Goal: Task Accomplishment & Management: Manage account settings

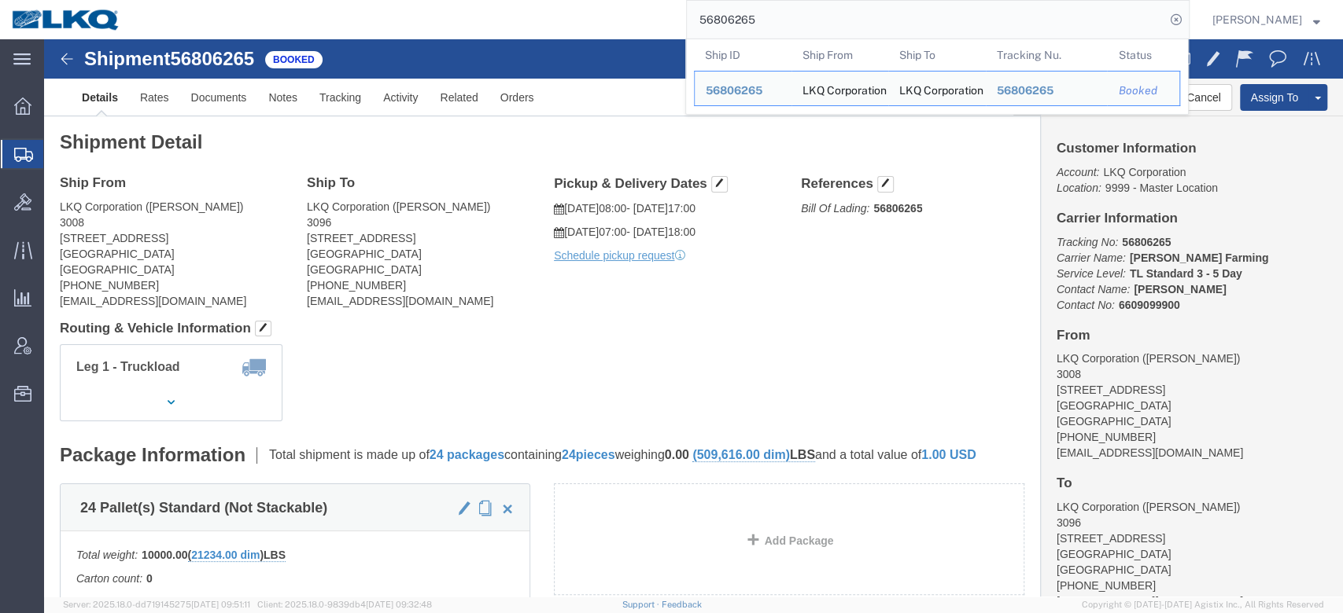
click at [800, 16] on input "56806265" at bounding box center [926, 20] width 478 height 38
paste input "4783"
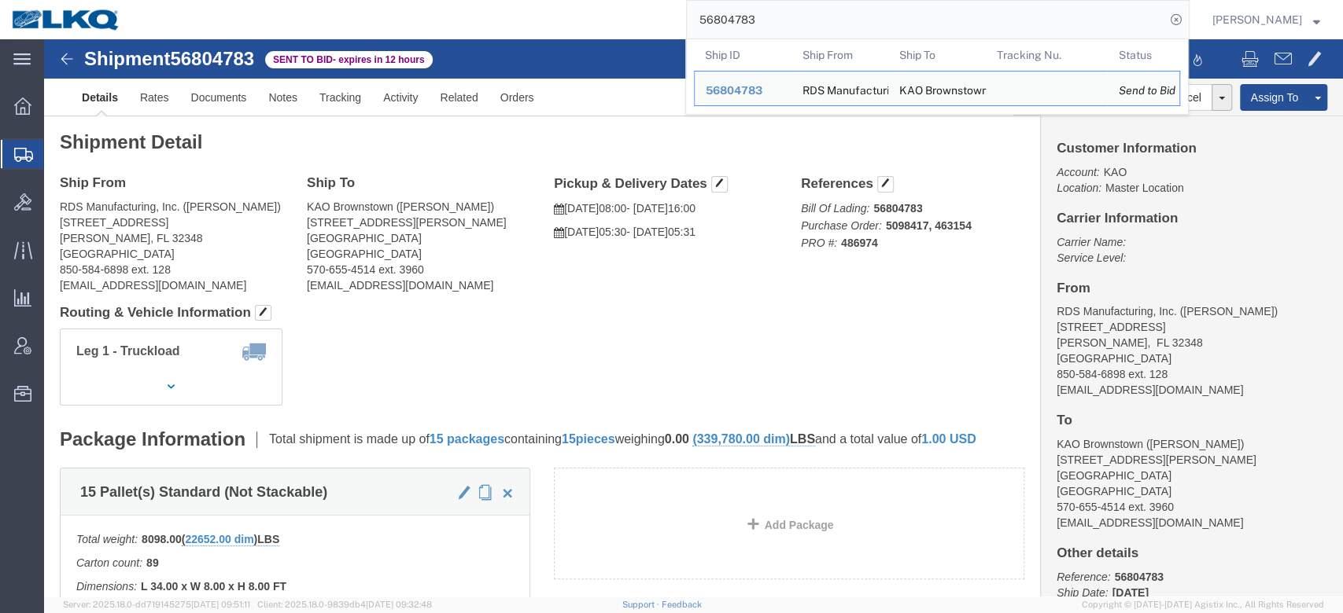
click at [763, 13] on input "56804783" at bounding box center [926, 20] width 478 height 38
paste input "721270"
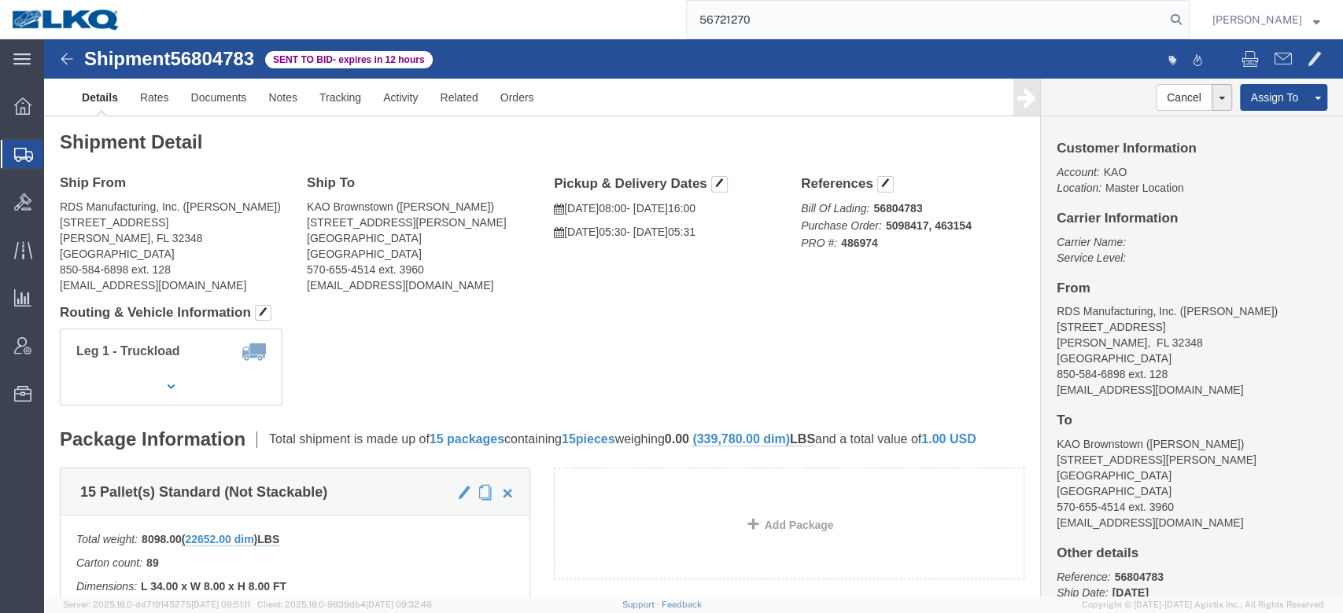
type input "56721270"
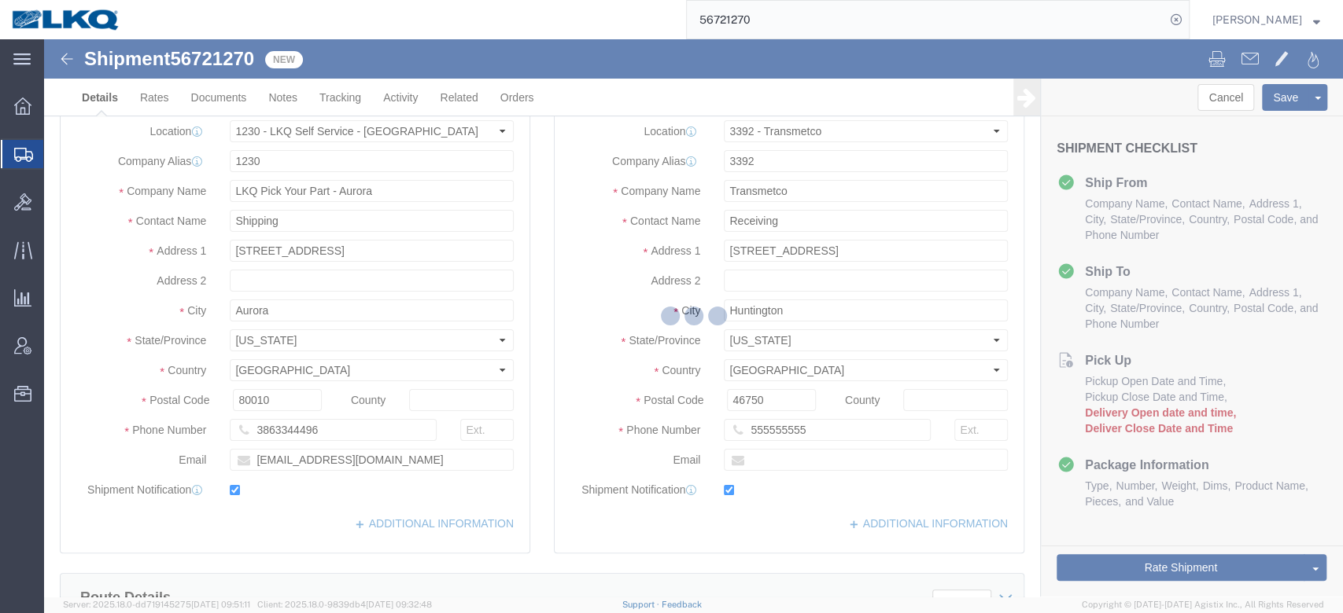
select select "28704"
select select "28018"
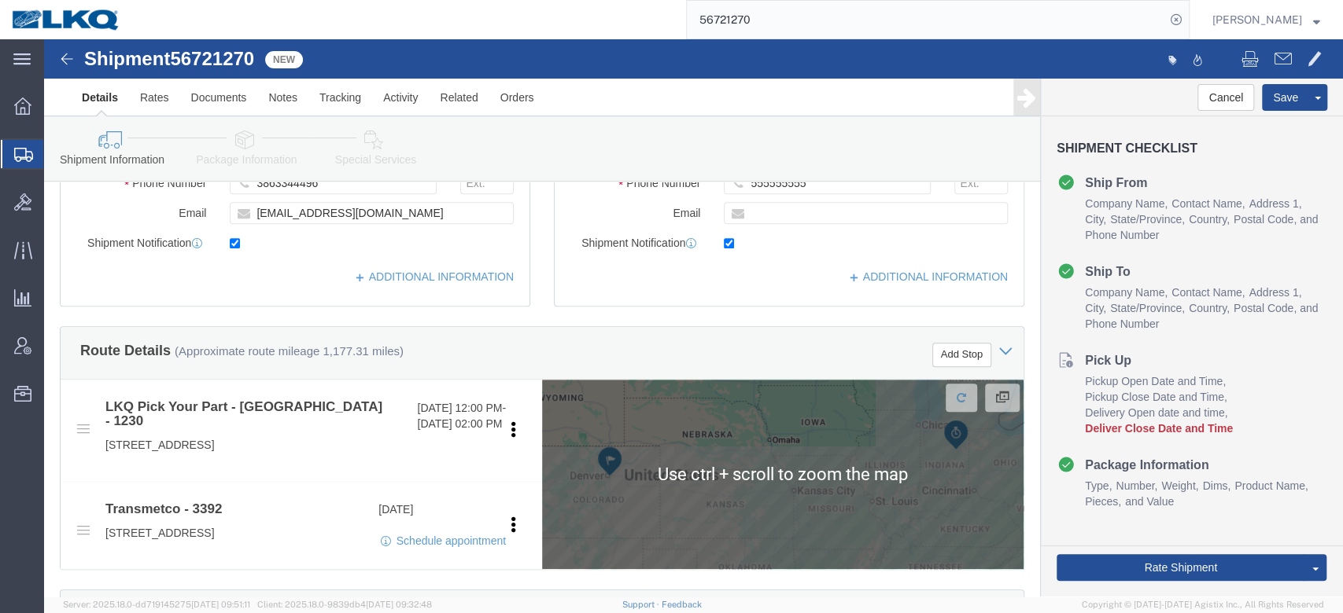
scroll to position [613, 0]
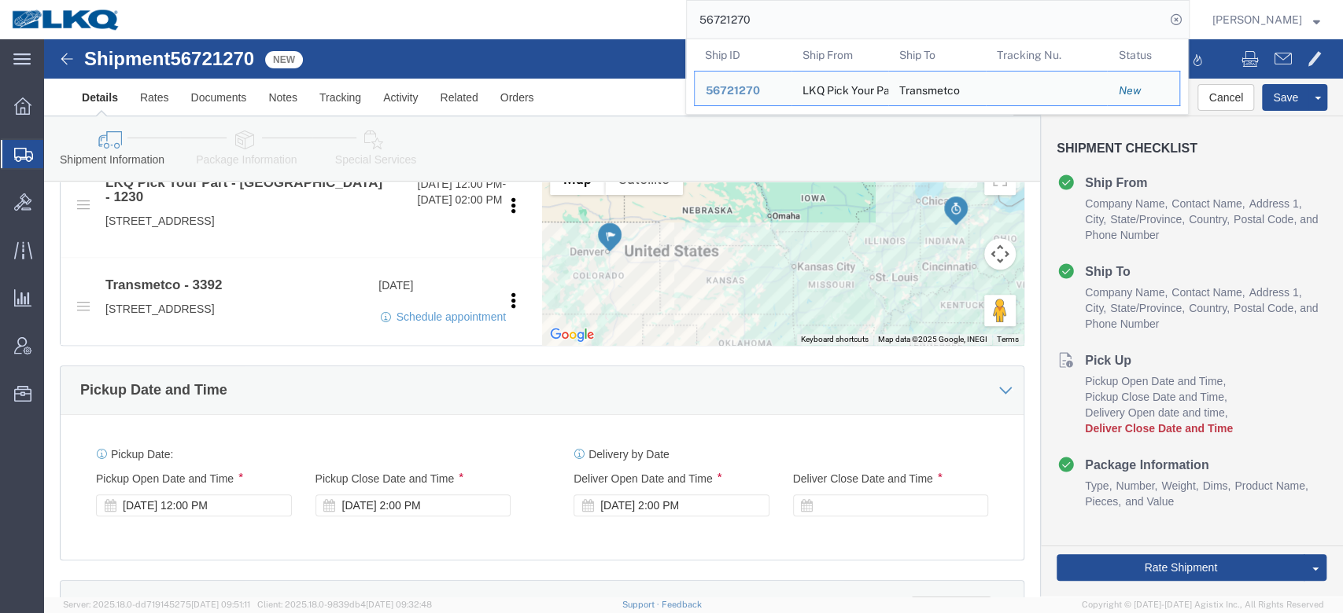
click at [843, 22] on input "56721270" at bounding box center [926, 20] width 478 height 38
paste input "81805"
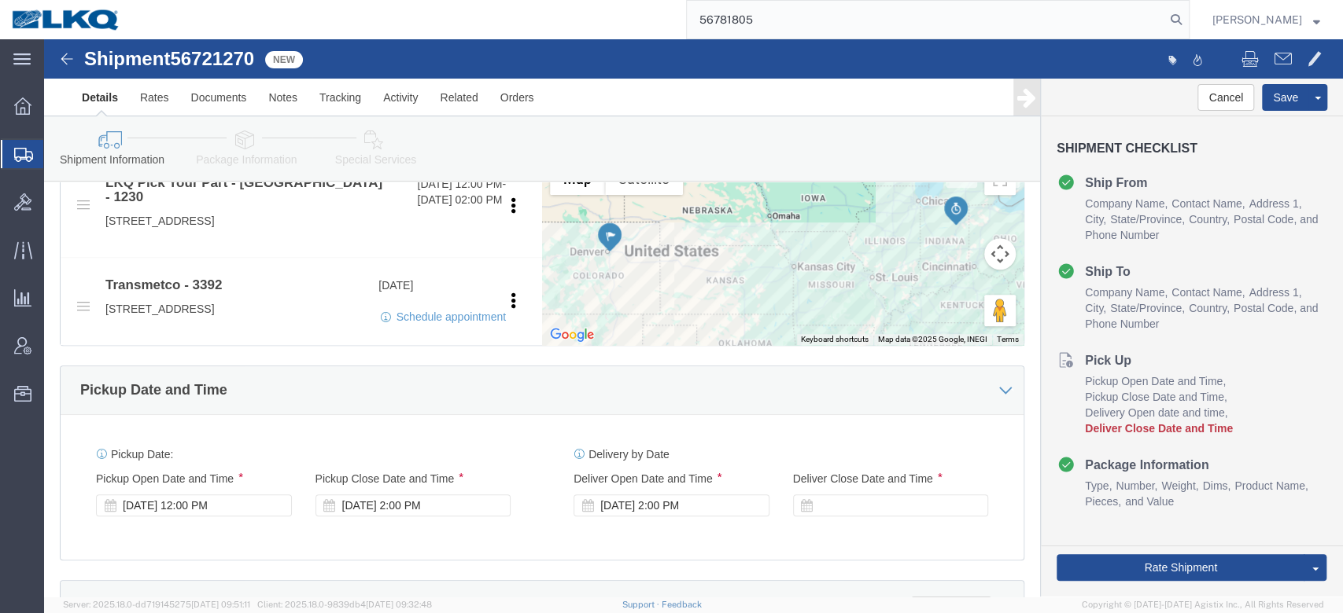
type input "56781805"
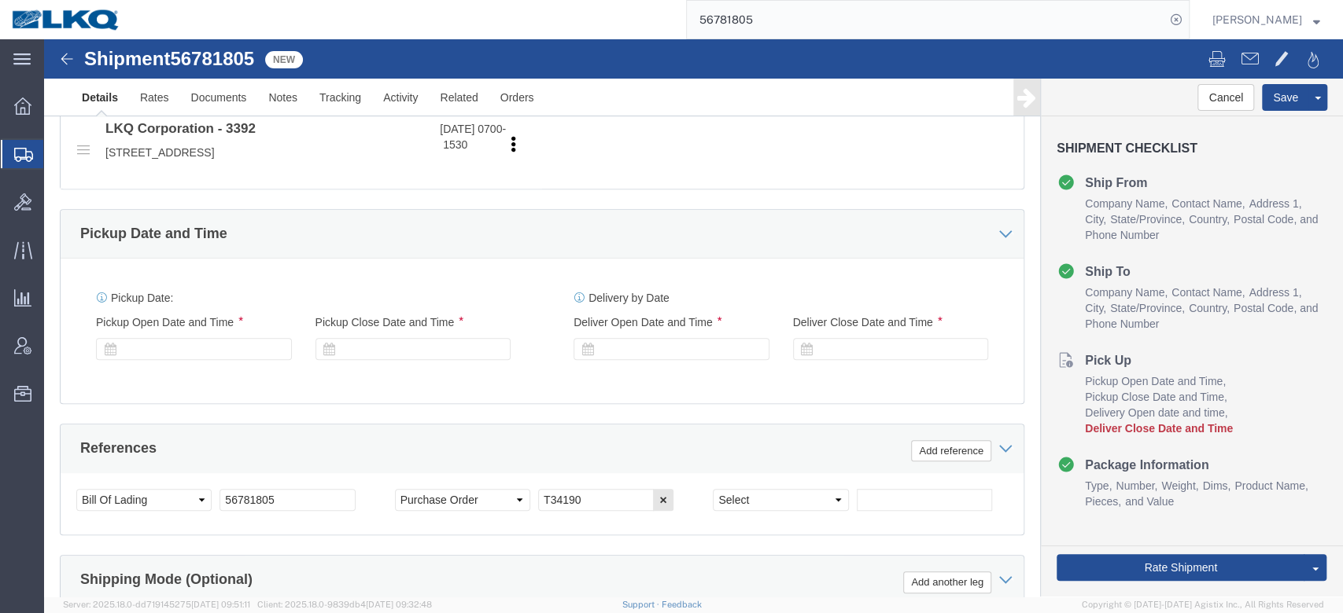
select select "27464"
select select "28018"
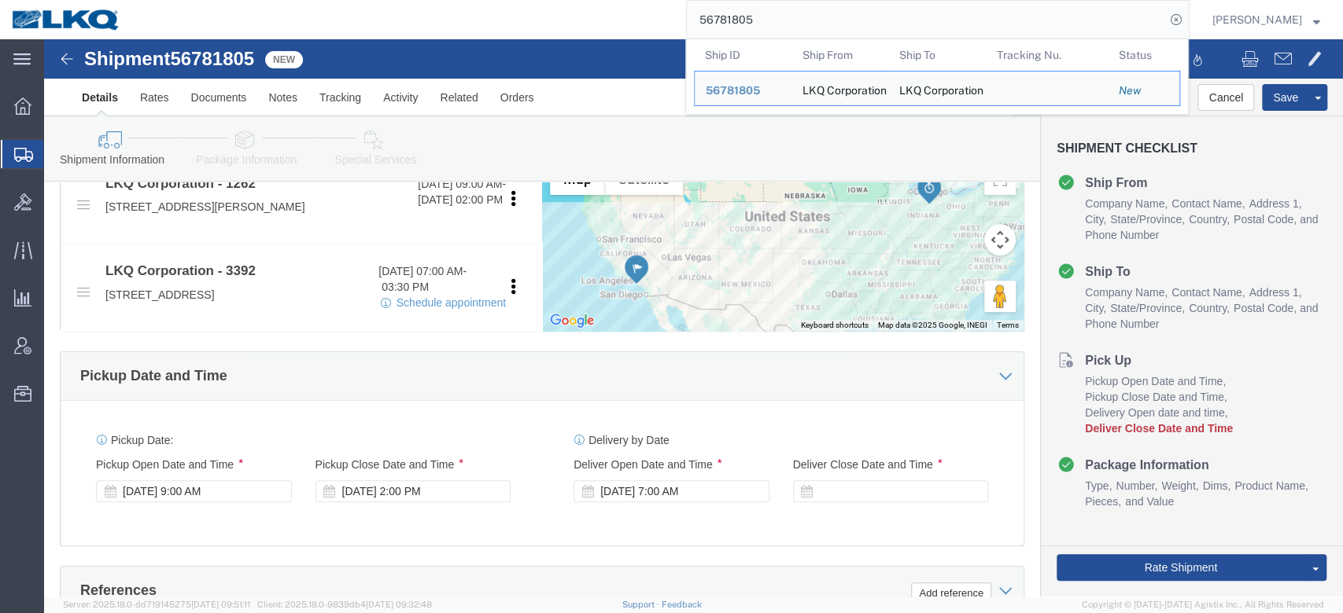
click at [746, 9] on input "56781805" at bounding box center [926, 20] width 478 height 38
paste input "806246"
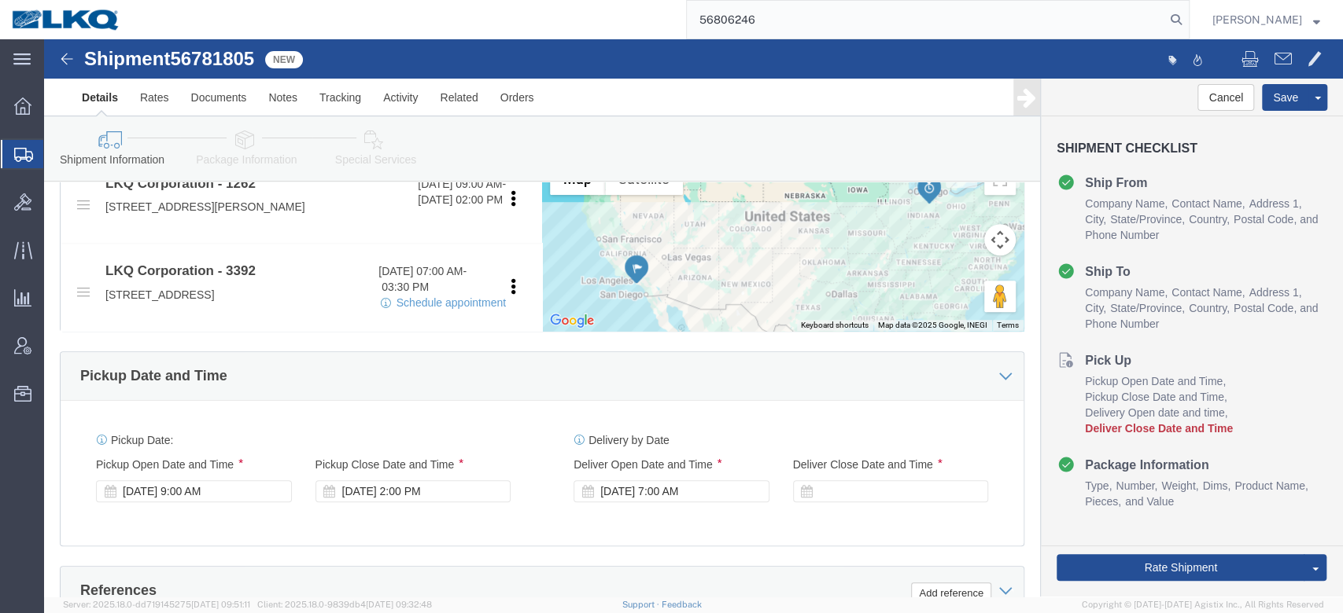
type input "56806246"
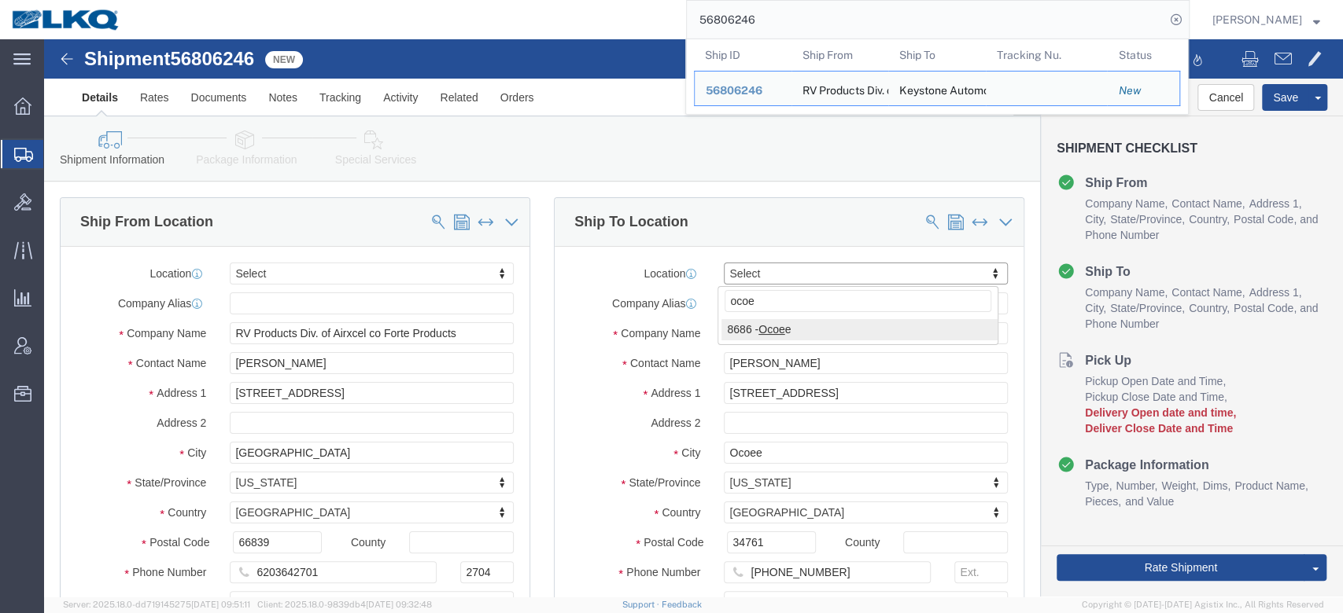
type input "ocoee"
select select "50211"
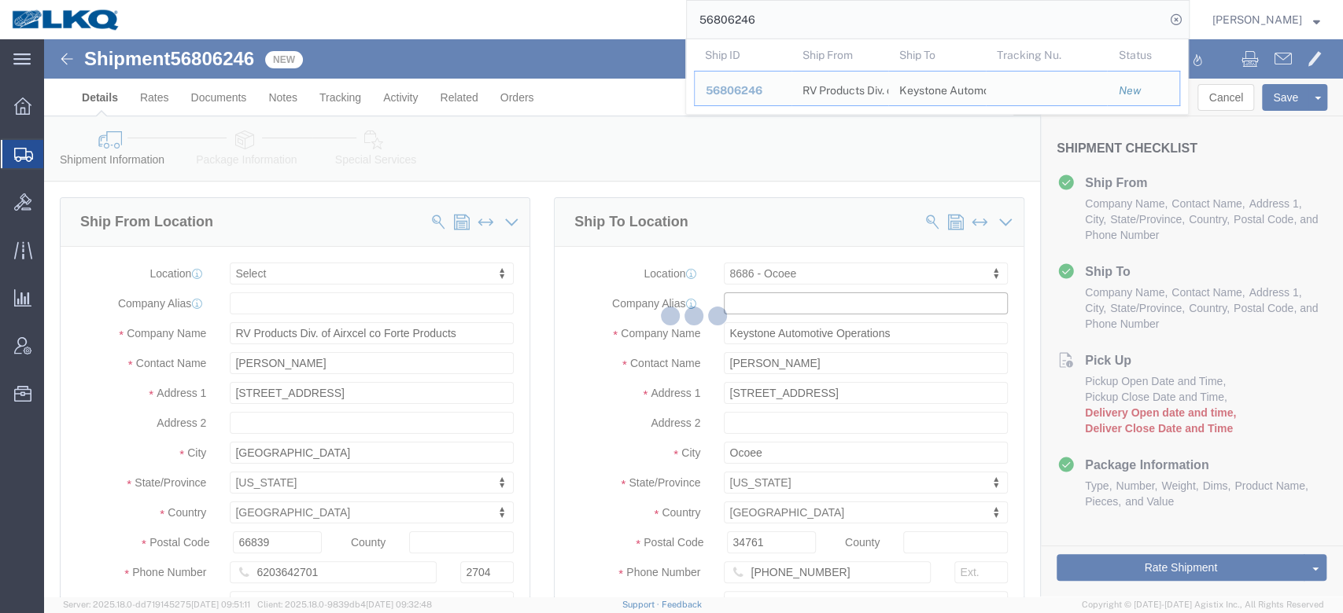
type input "[STREET_ADDRESS]"
checkbox input "false"
type input "8686"
type input "KAO"
select select "FL"
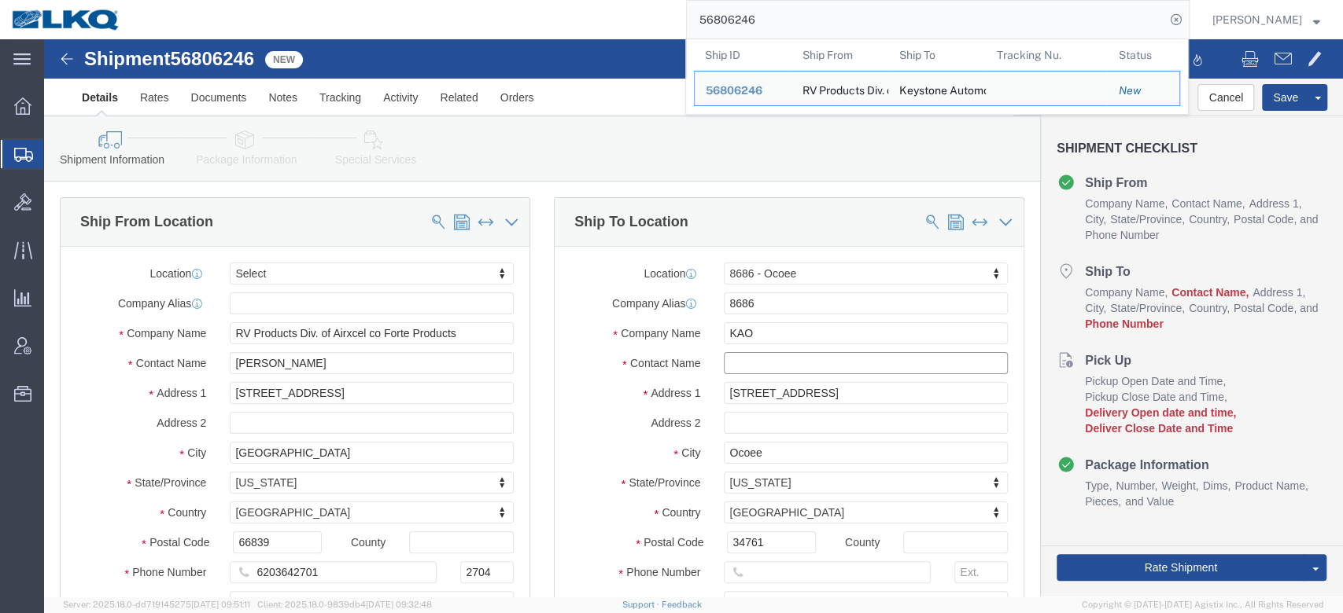
click input "text"
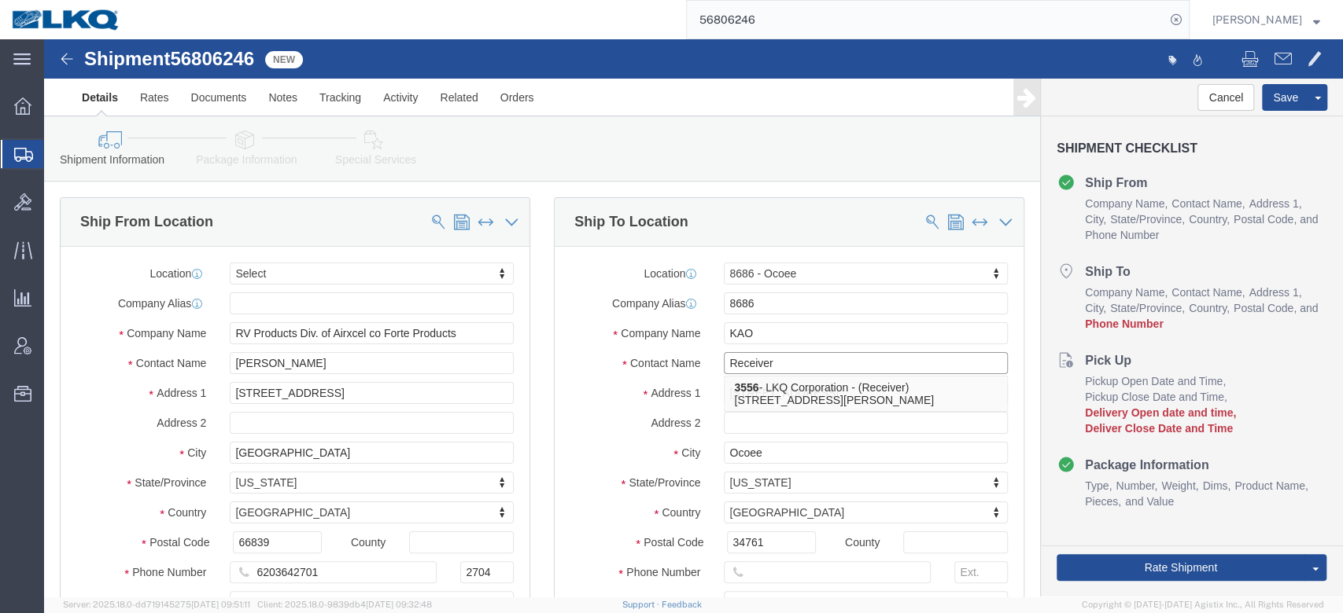
type input "Receiver"
type input "6150000000"
click div "Ship To Location"
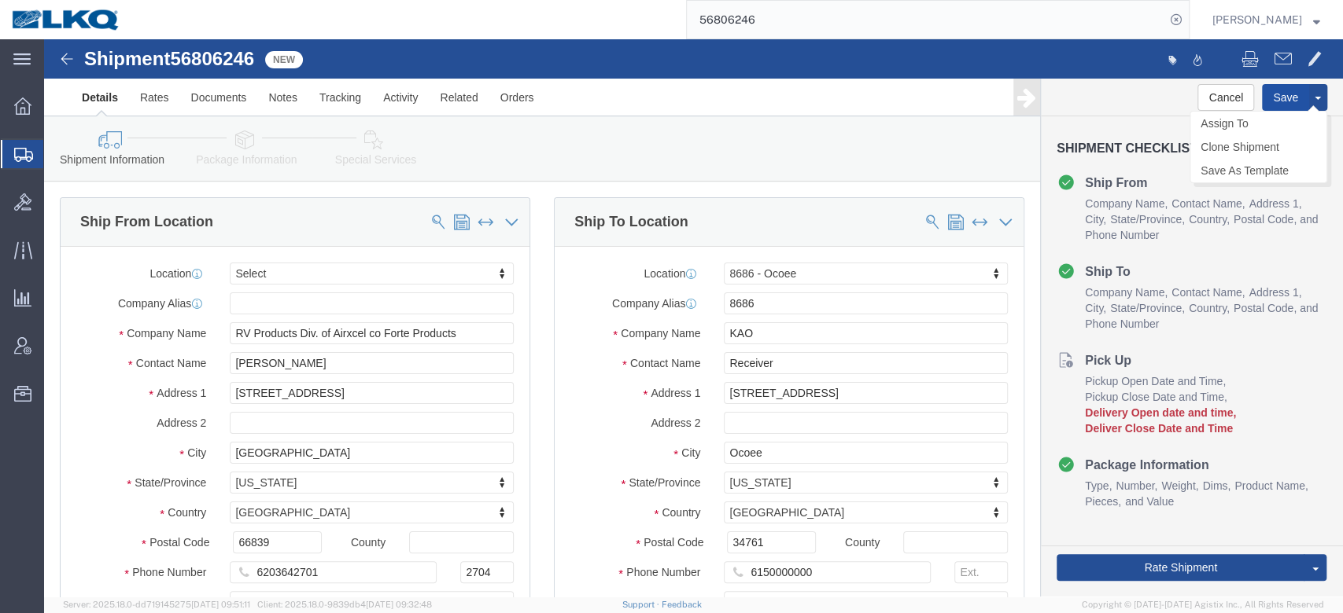
click button "Save"
type button "Save"
click at [755, 31] on input "56806246" at bounding box center [926, 20] width 478 height 38
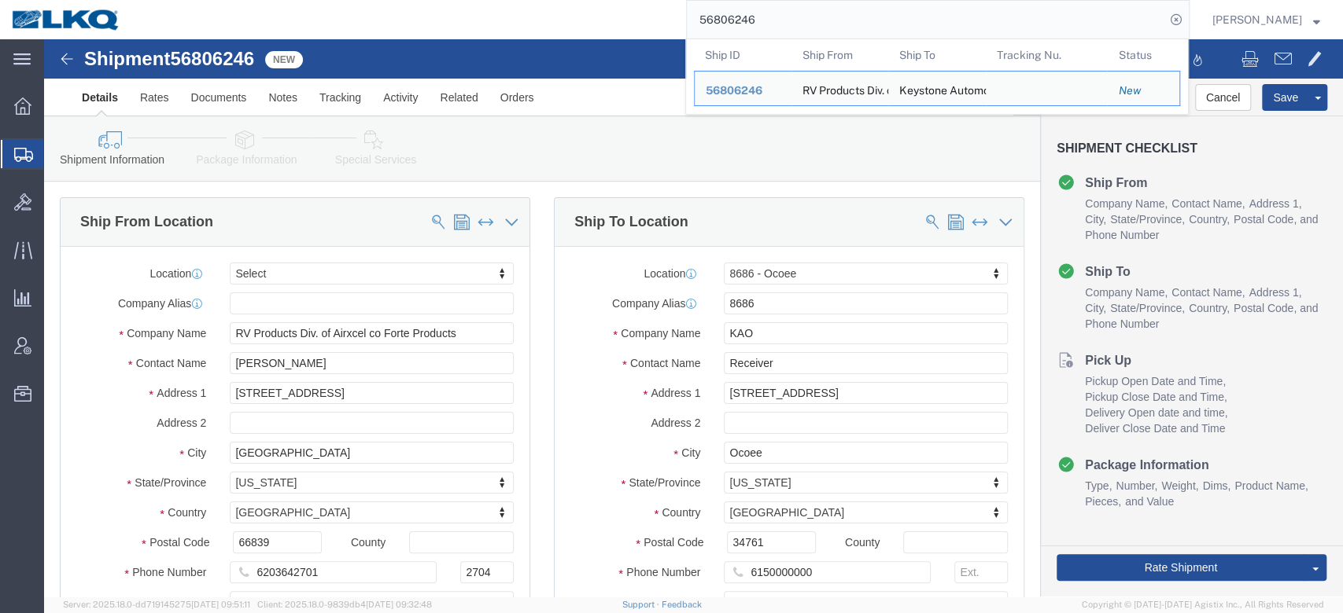
paste input "776792"
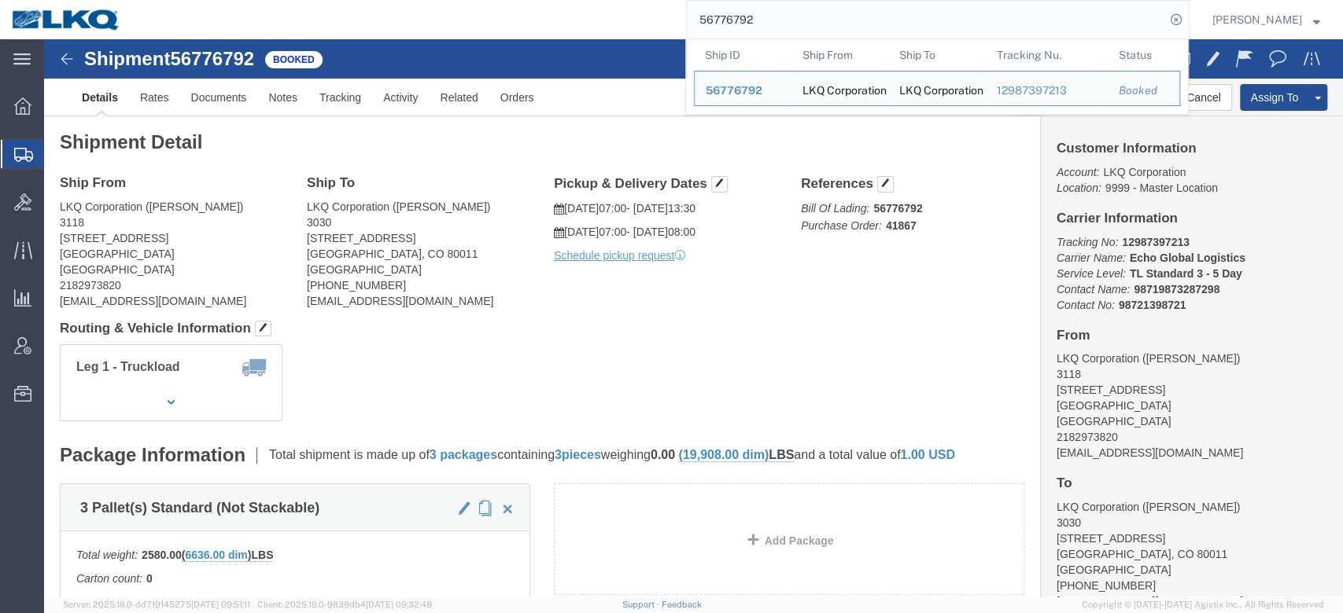
click at [831, 24] on input "56776792" at bounding box center [926, 20] width 478 height 38
paste input "0522"
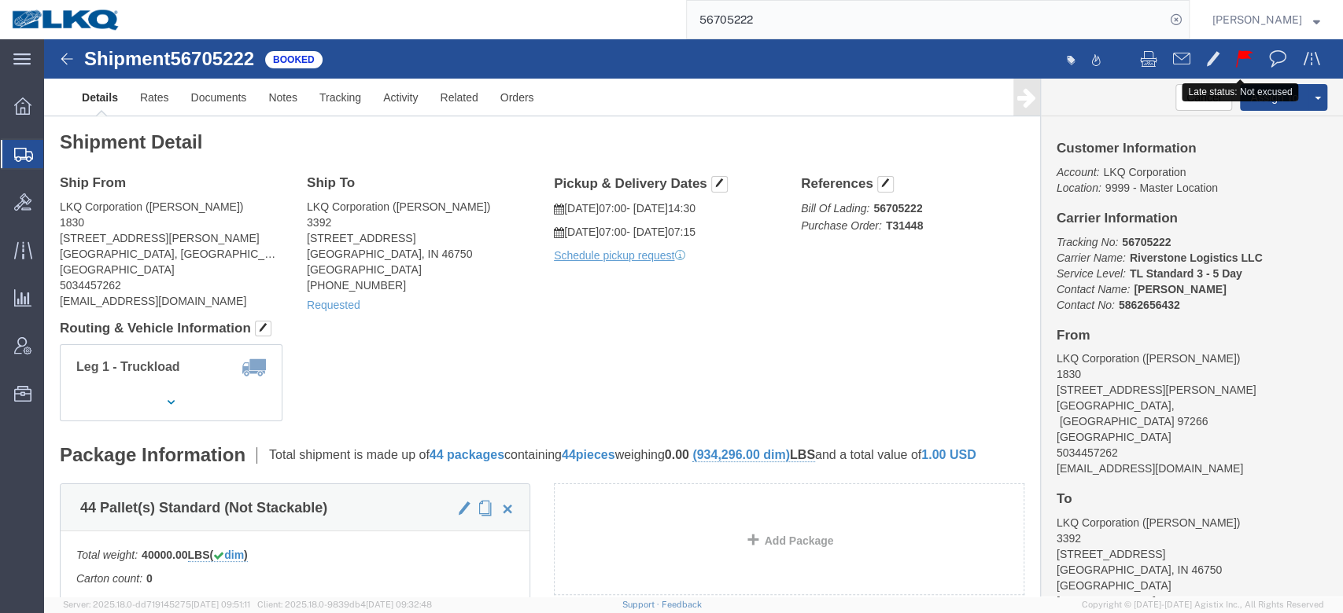
click span
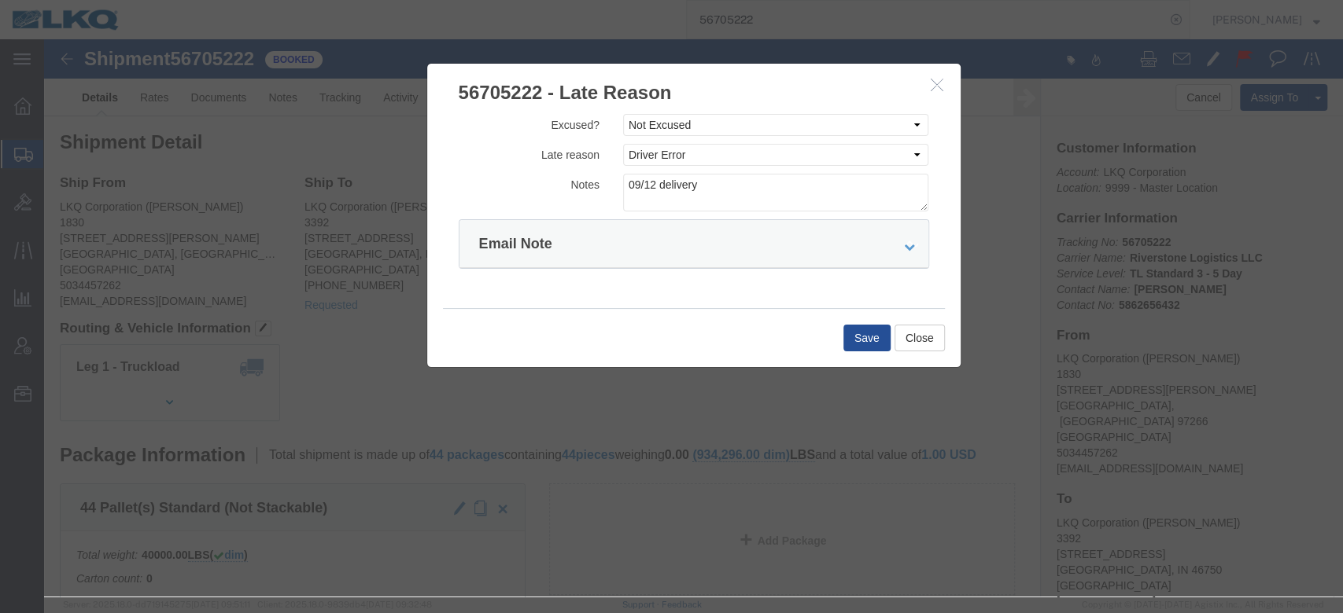
click button "button"
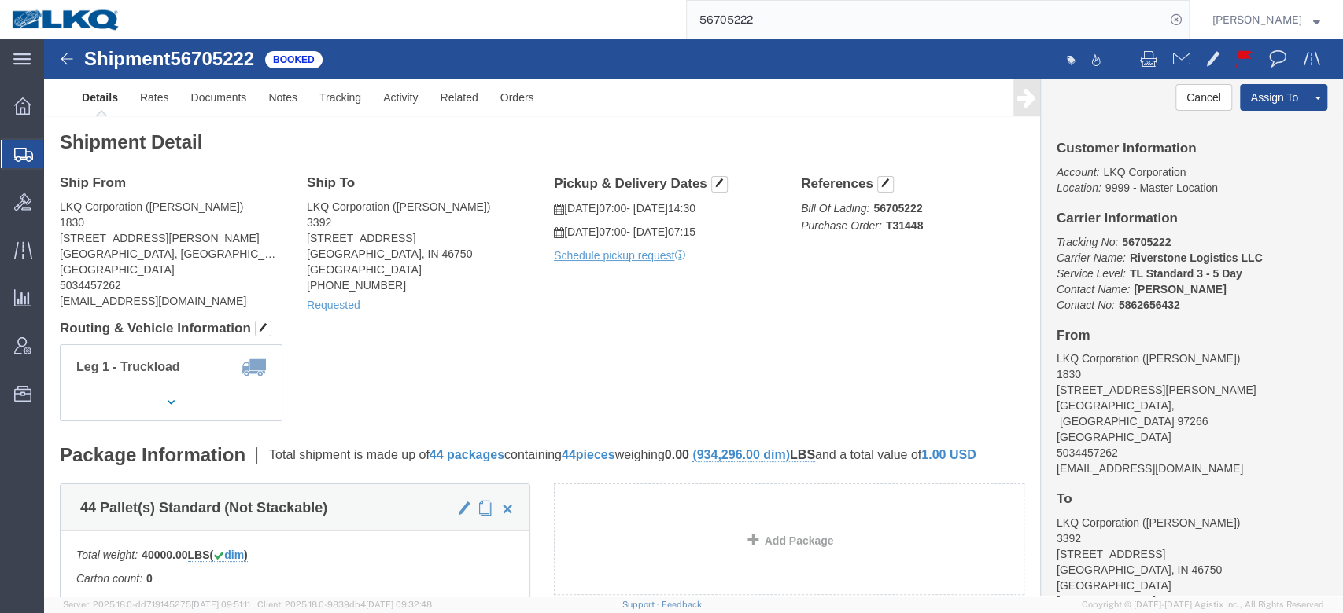
click at [753, 18] on input "56705222" at bounding box center [926, 20] width 478 height 38
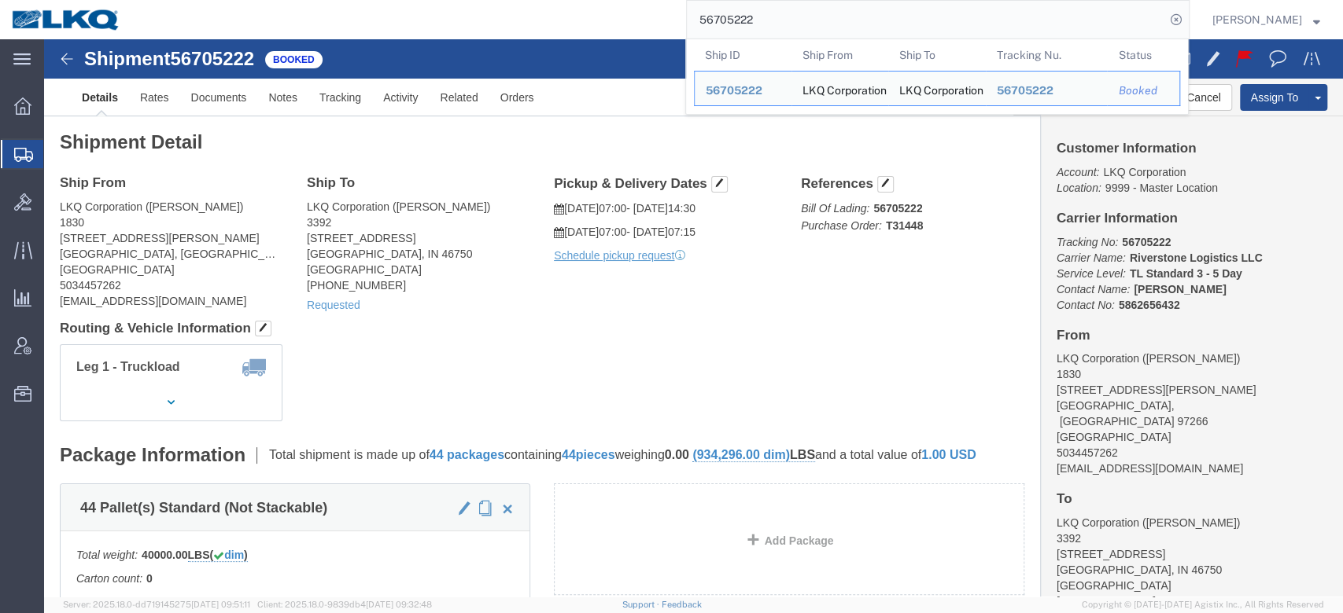
click at [753, 18] on input "56705222" at bounding box center [926, 20] width 478 height 38
paste input "295"
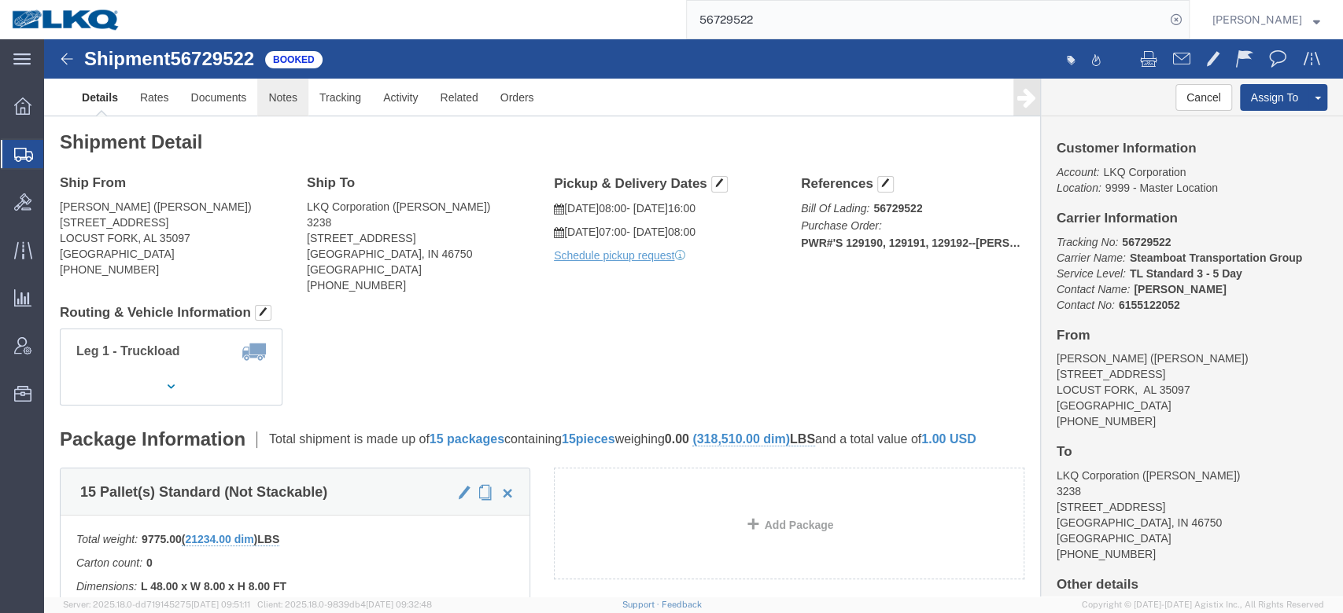
click link "Notes"
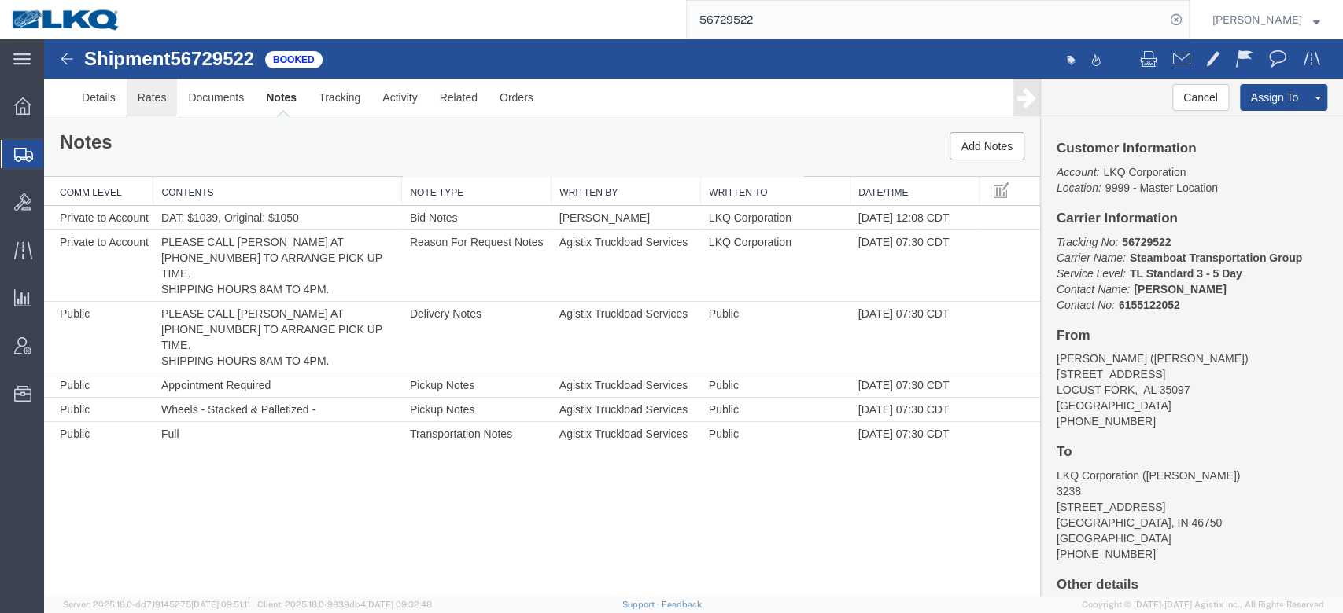
click at [153, 96] on link "Rates" at bounding box center [152, 98] width 51 height 38
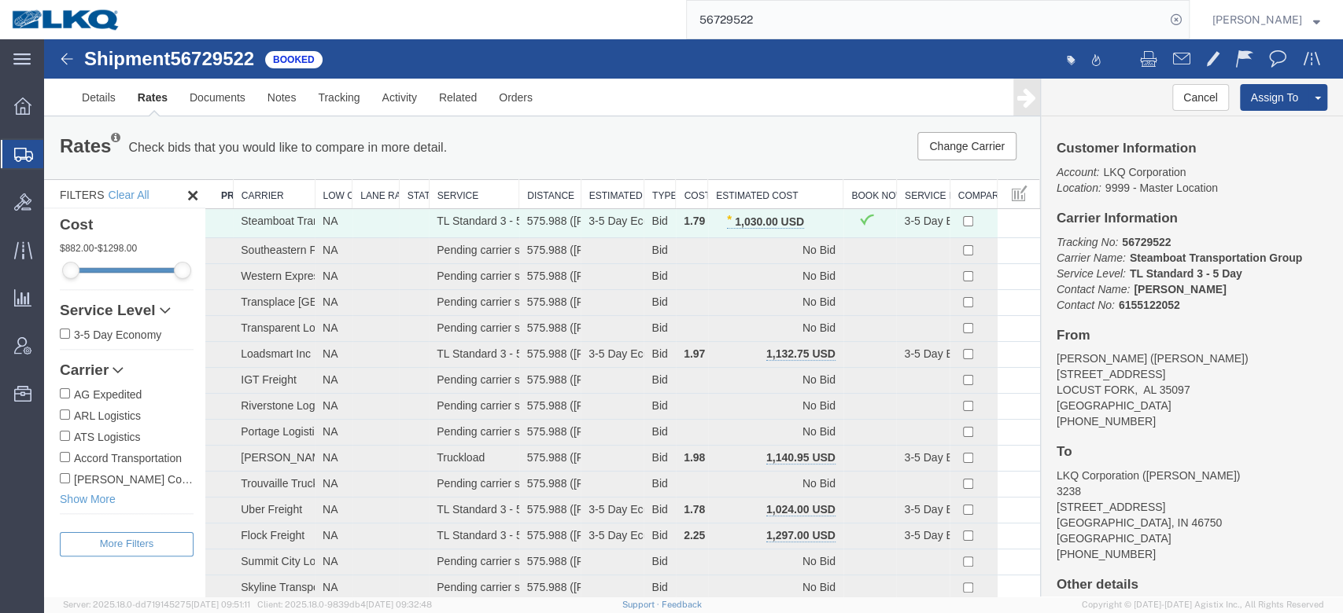
click at [753, 9] on input "56729522" at bounding box center [926, 20] width 478 height 38
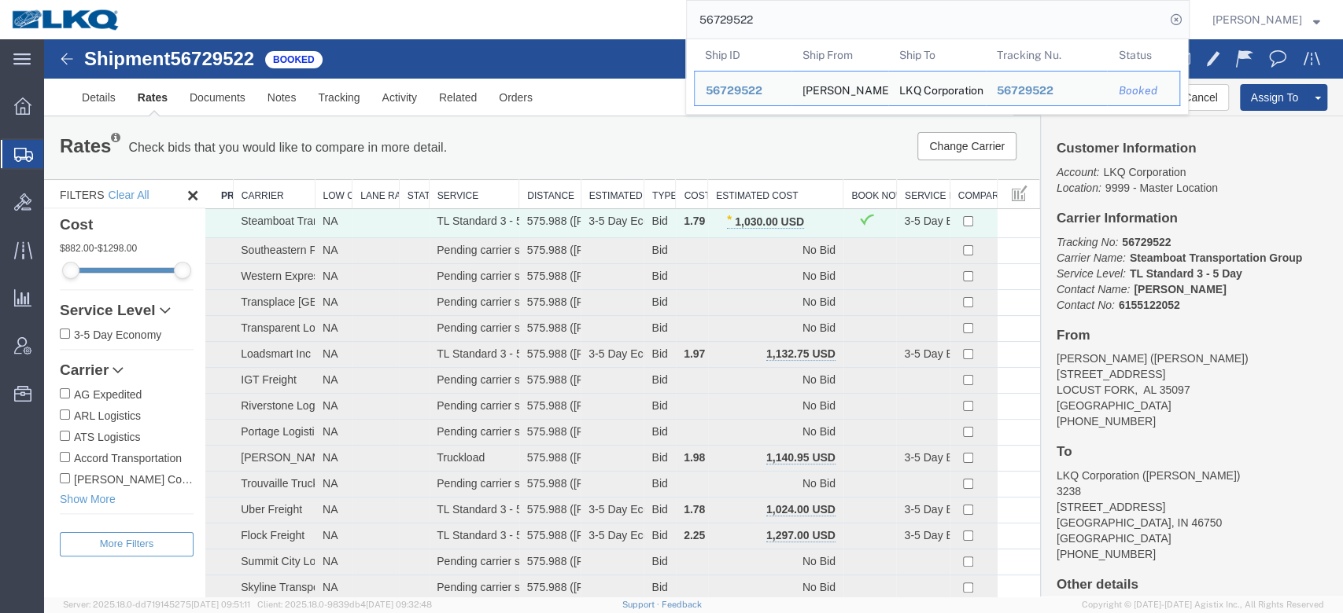
paste input "68985"
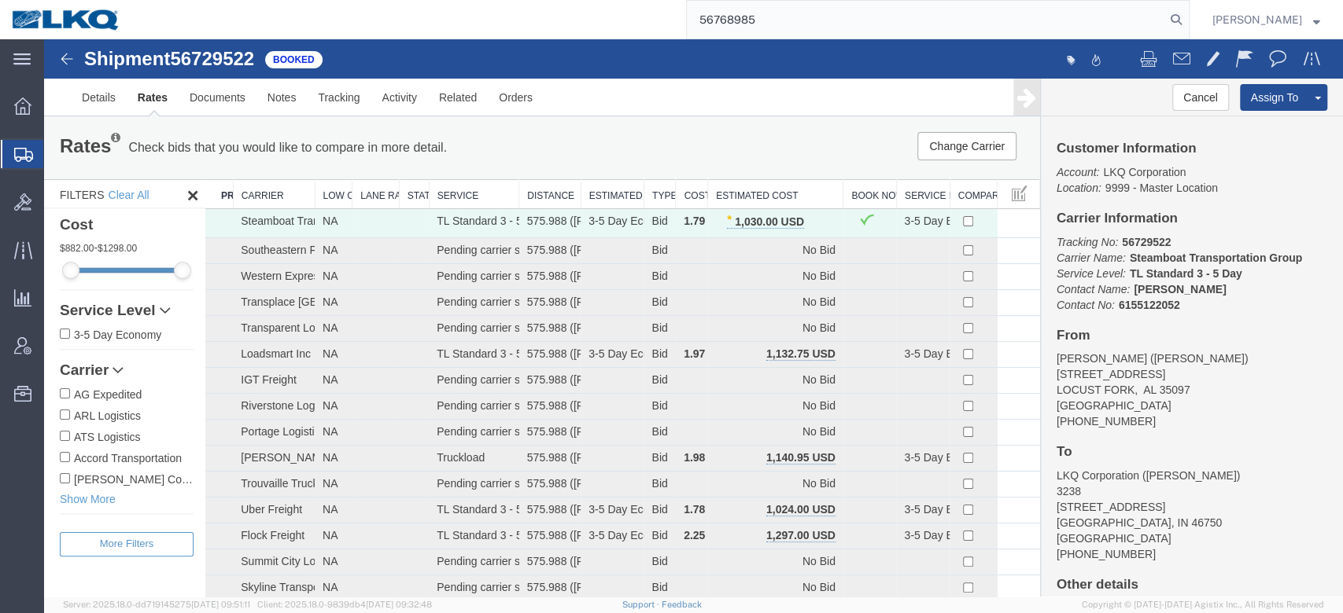
type input "56768985"
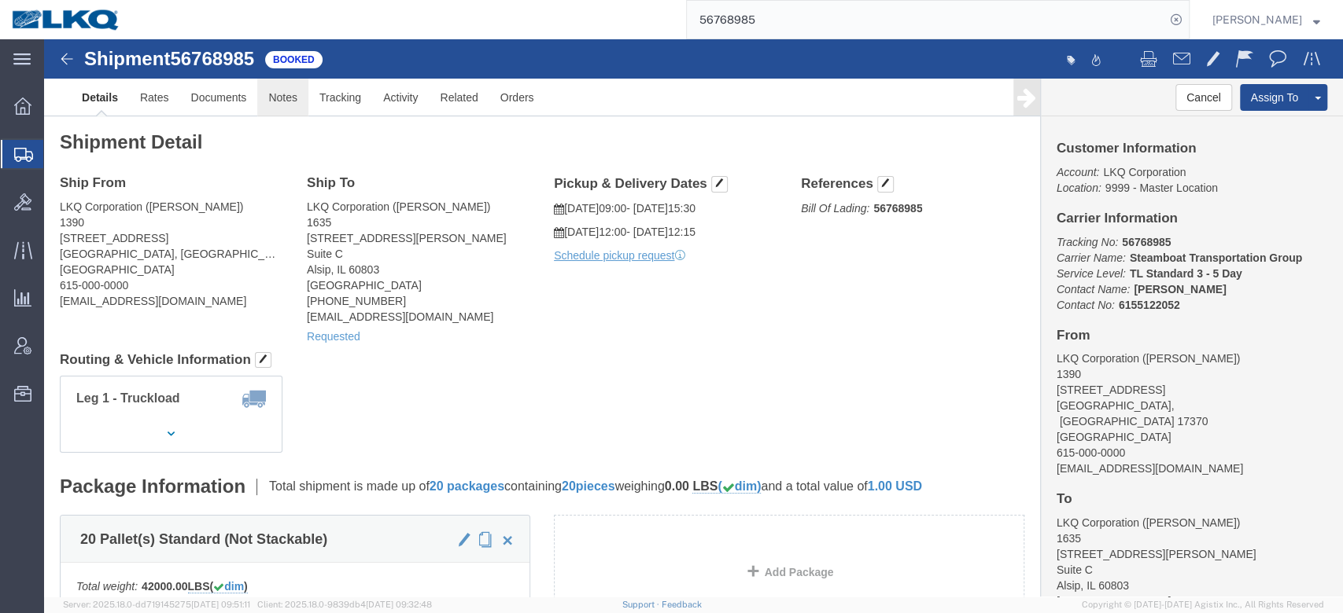
click link "Notes"
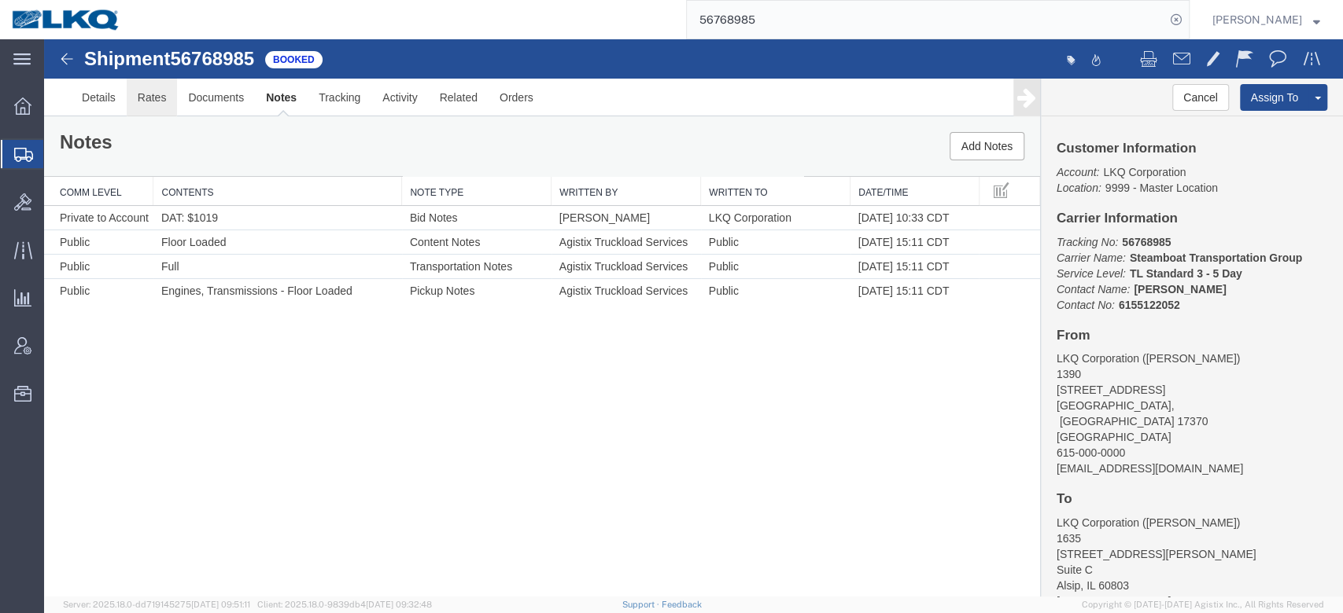
click at [169, 112] on link "Rates" at bounding box center [152, 98] width 51 height 38
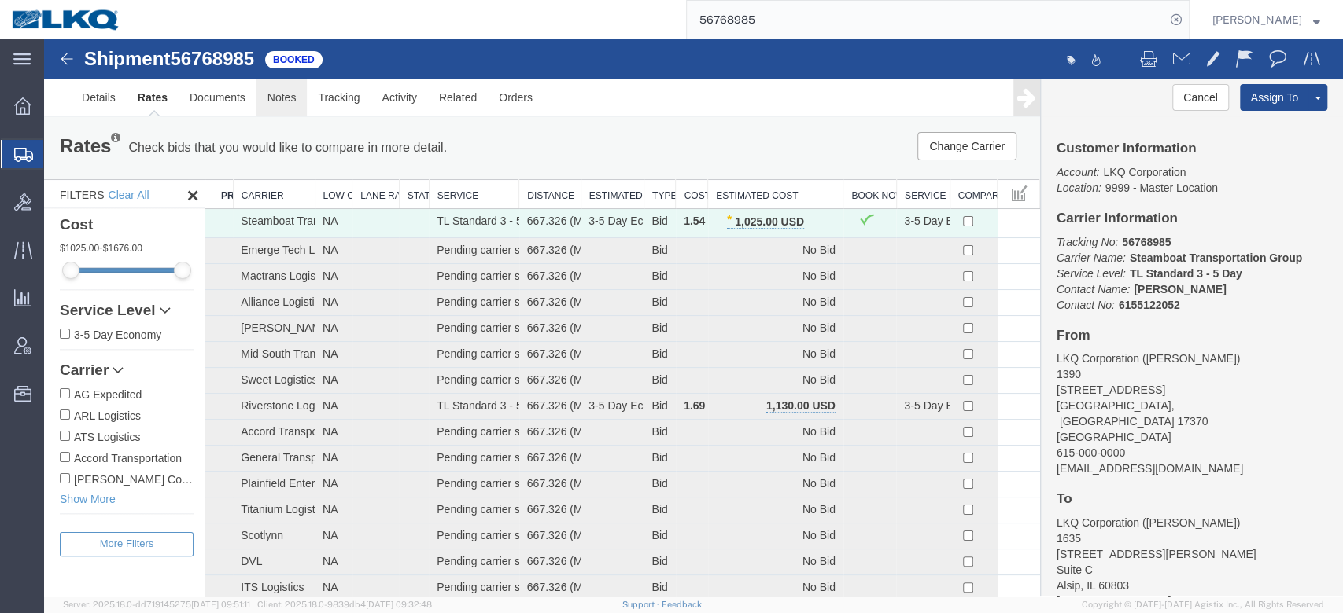
click at [268, 102] on link "Notes" at bounding box center [281, 98] width 51 height 38
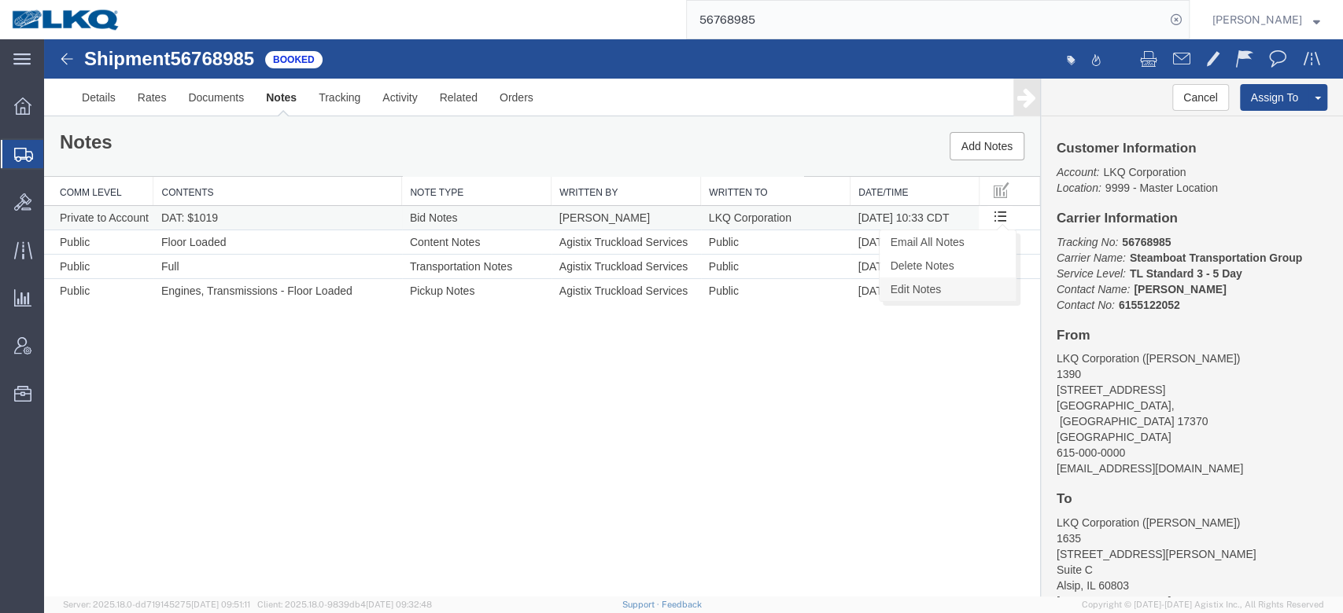
click at [969, 293] on link "Edit Notes" at bounding box center [947, 290] width 136 height 24
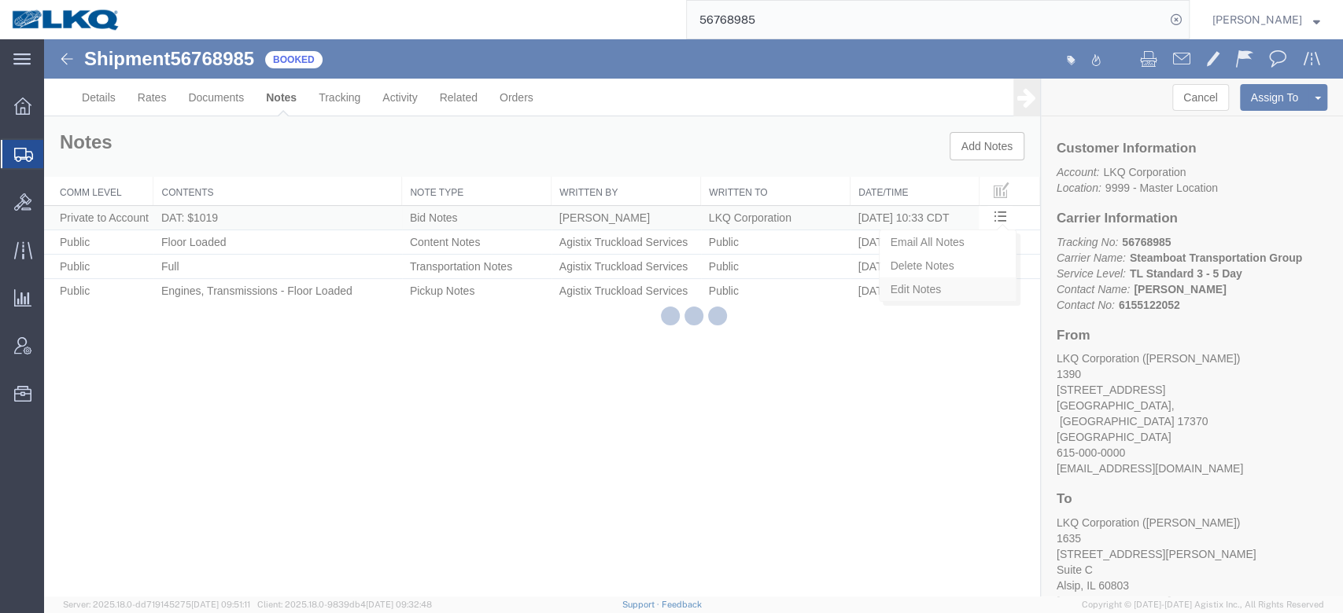
select select "BID_NOTES"
select select "PRIVATE_TO_ACCOUNT"
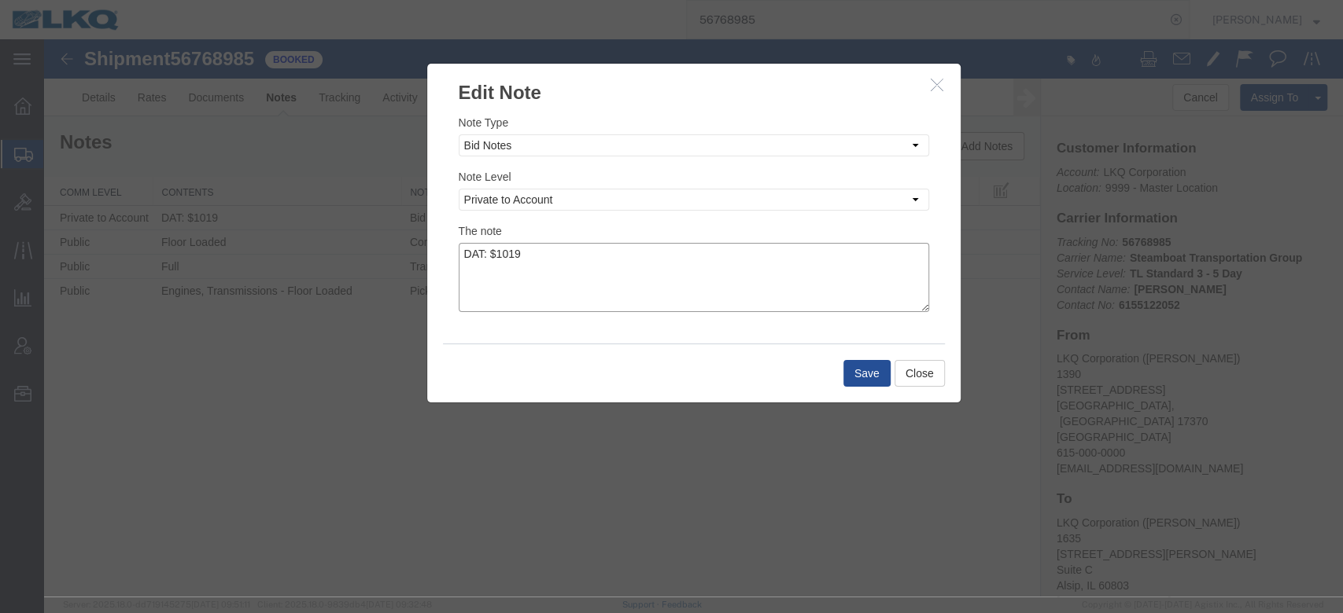
click at [923, 278] on textarea "DAT: $1019" at bounding box center [694, 277] width 470 height 69
type textarea "DAT: $1019, Original: $1040"
click at [856, 382] on button "Save" at bounding box center [866, 373] width 47 height 27
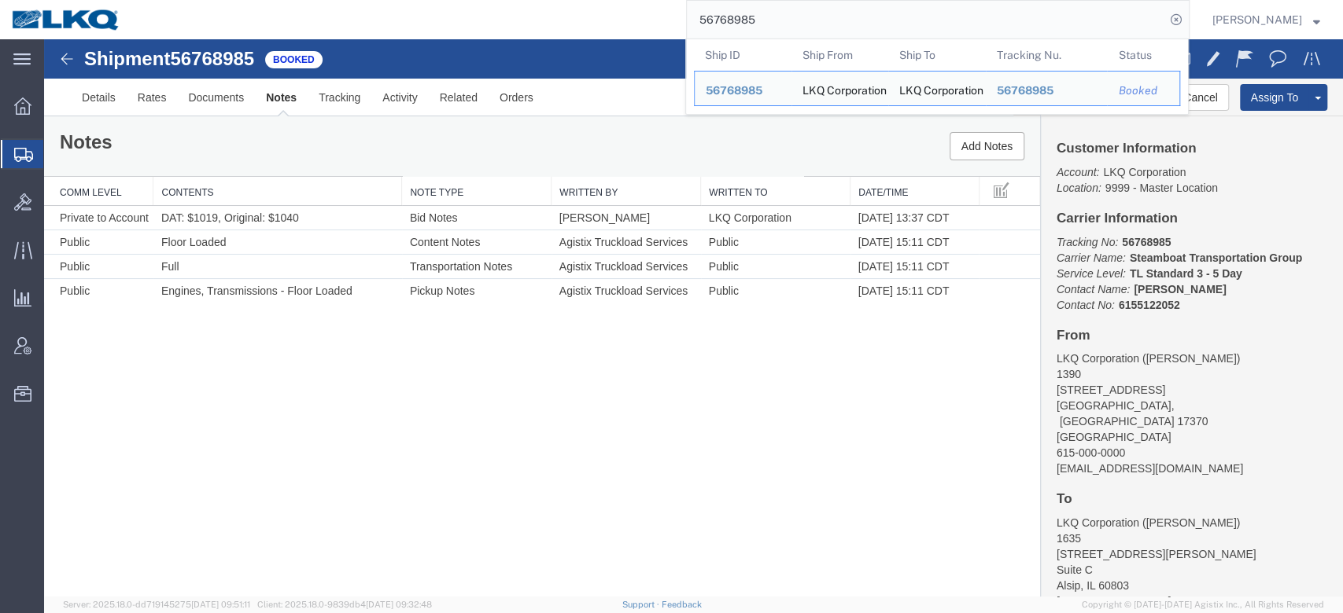
click at [738, 27] on input "56768985" at bounding box center [926, 20] width 478 height 38
paste input "76748"
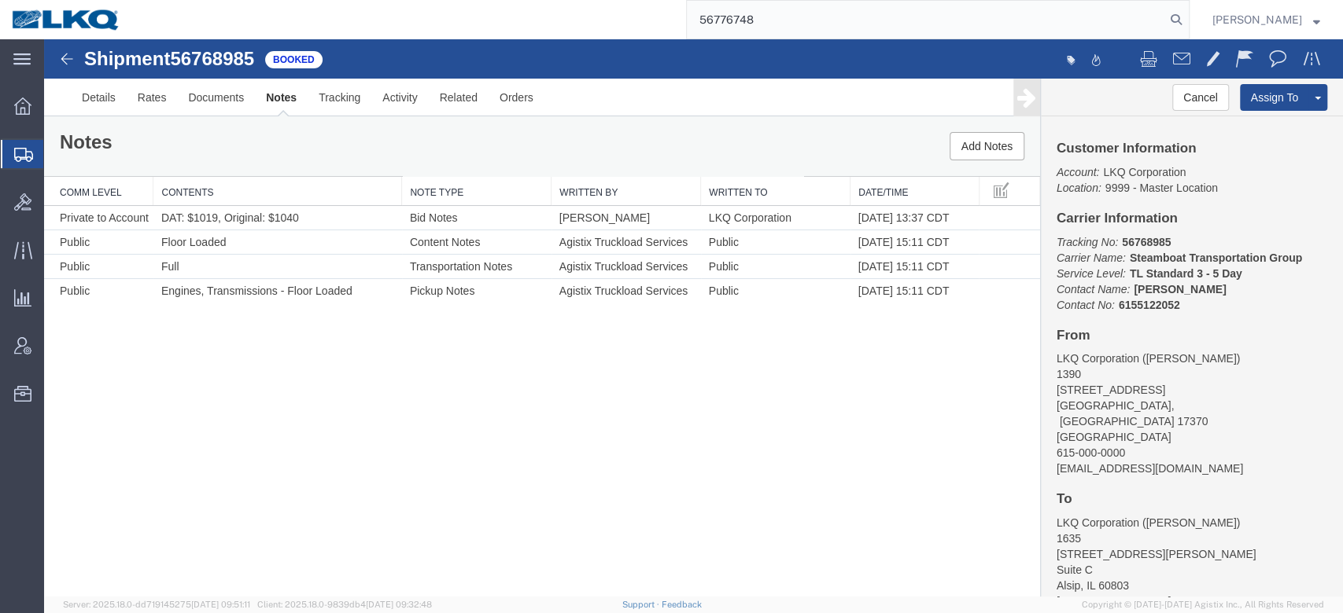
type input "56776748"
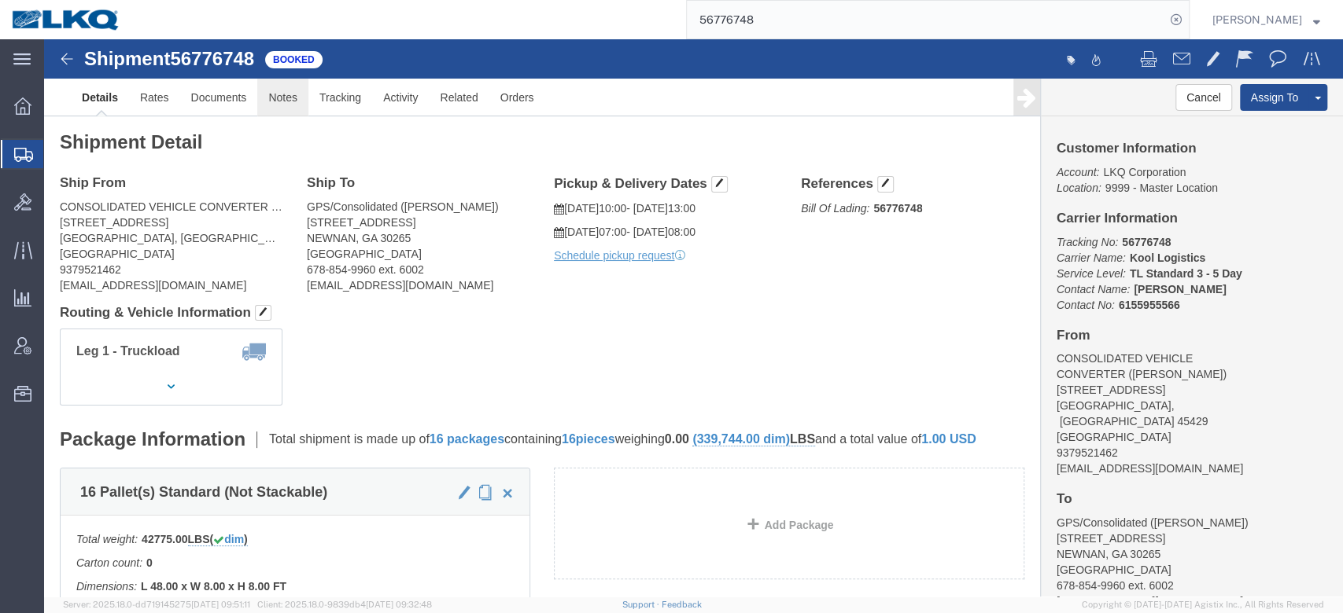
click link "Notes"
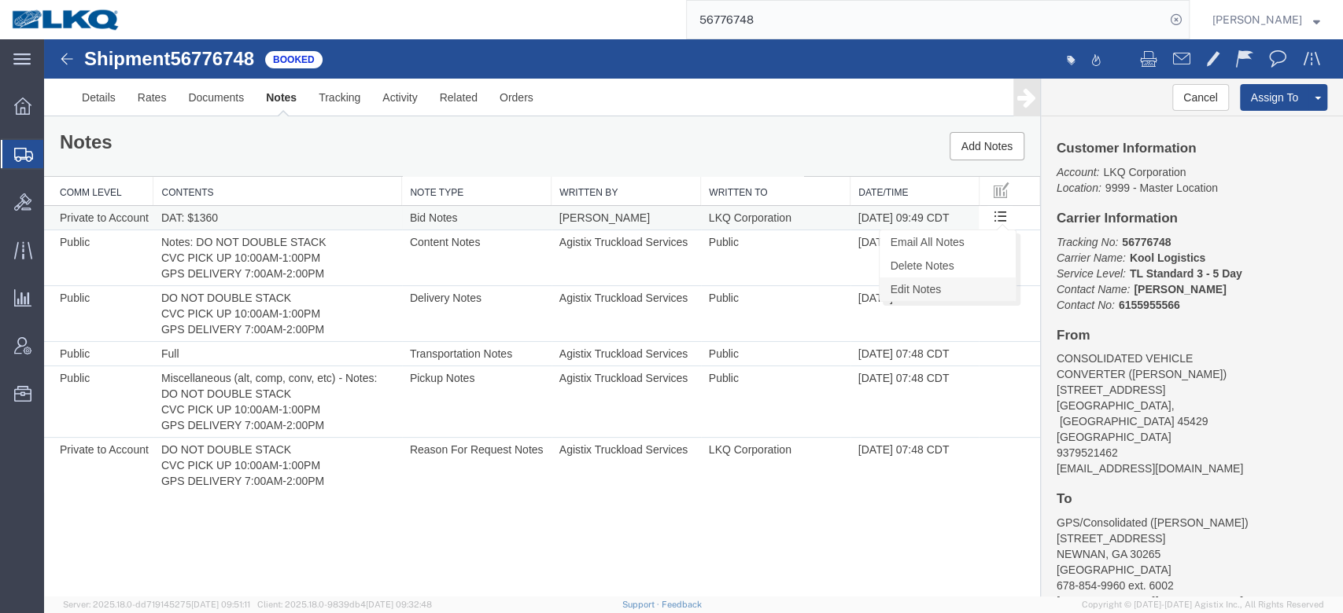
click at [975, 290] on link "Edit Notes" at bounding box center [947, 290] width 136 height 24
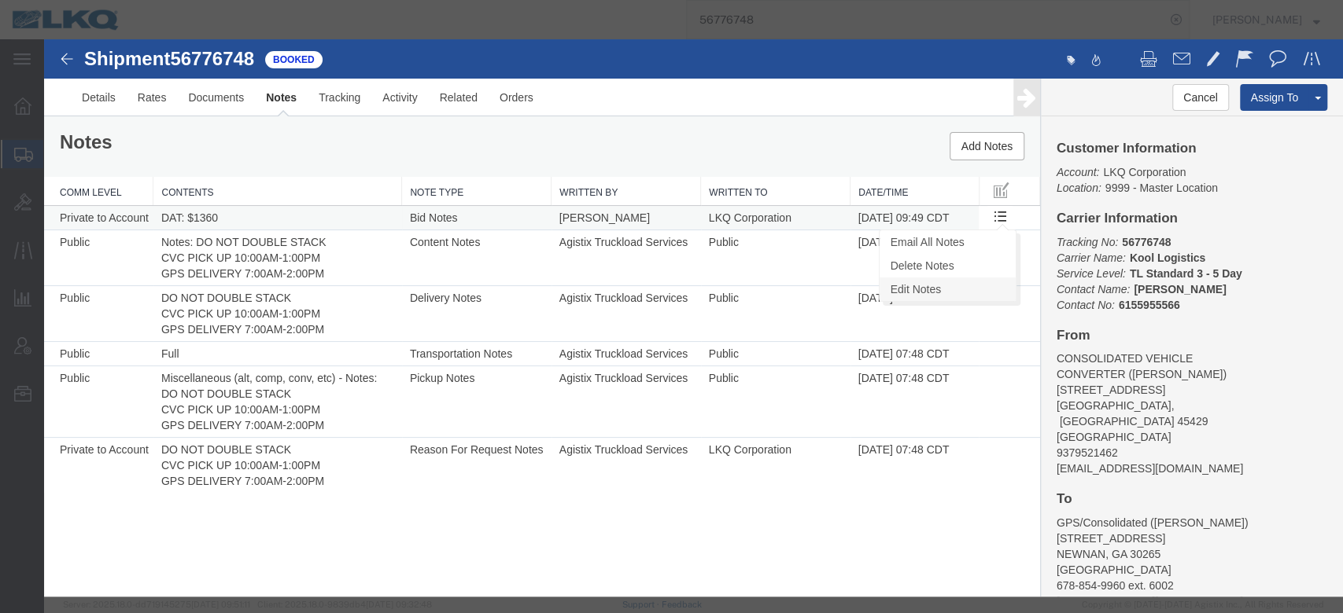
select select "BID_NOTES"
select select "PRIVATE_TO_ACCOUNT"
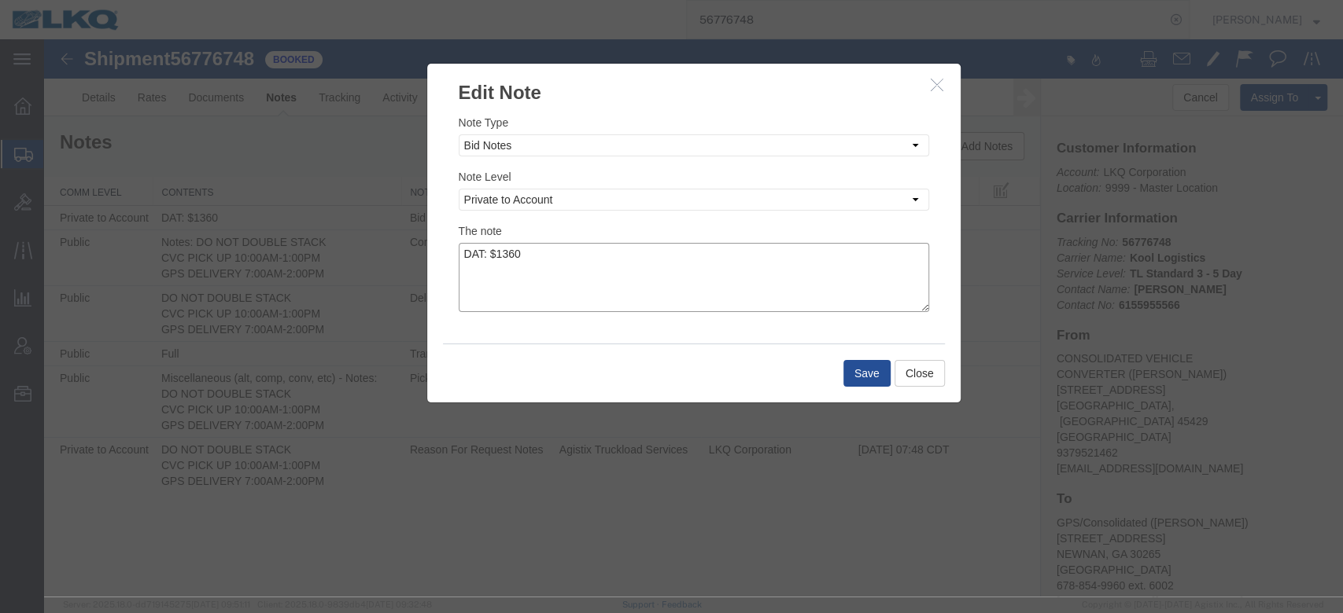
click at [884, 274] on textarea "DAT: $1360" at bounding box center [694, 277] width 470 height 69
type textarea "DAT: $1360, Original: $1330"
click at [871, 382] on button "Save" at bounding box center [866, 373] width 47 height 27
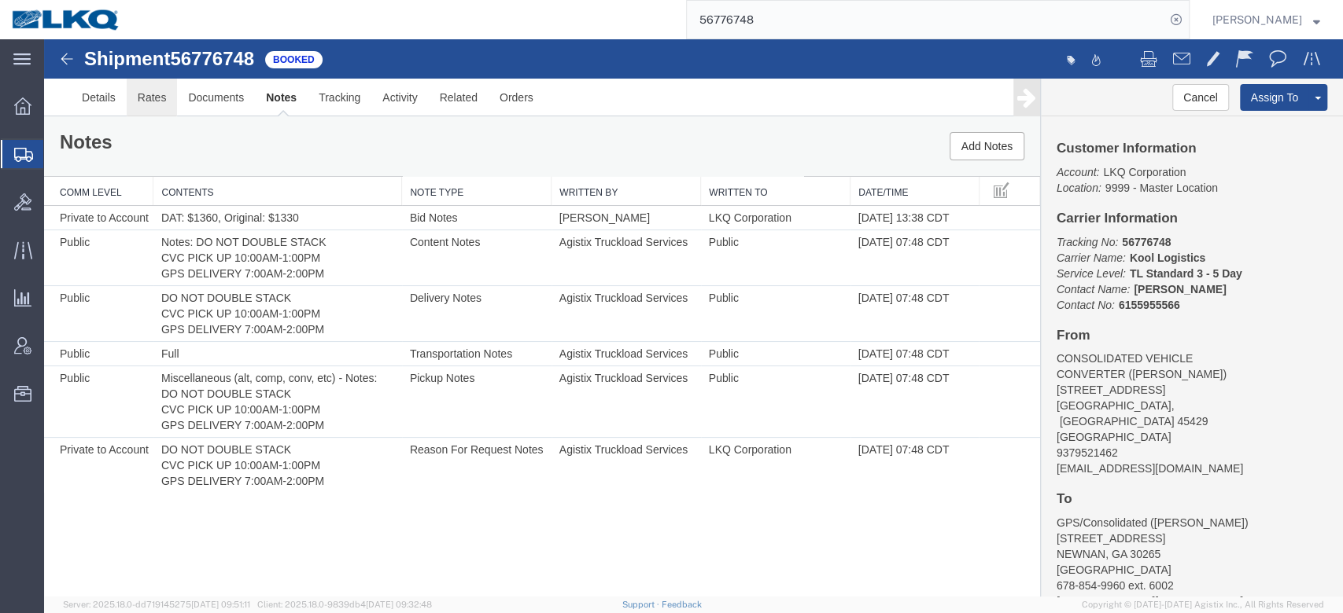
click at [149, 102] on link "Rates" at bounding box center [152, 98] width 51 height 38
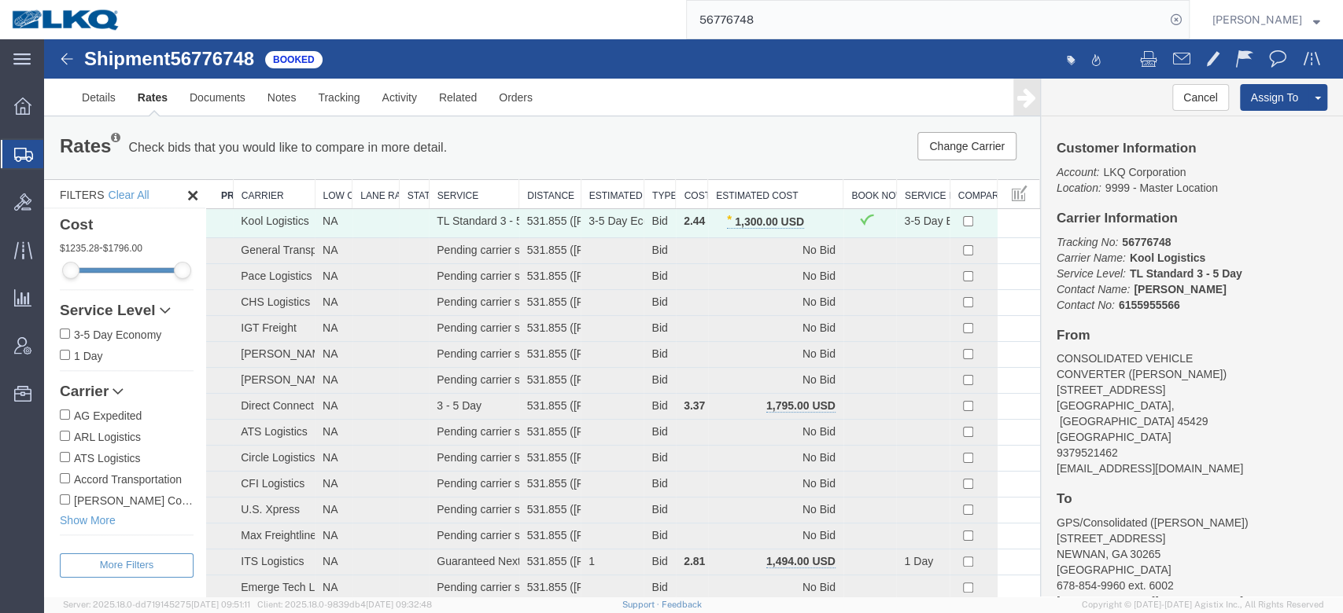
click at [743, 36] on input "56776748" at bounding box center [926, 20] width 478 height 38
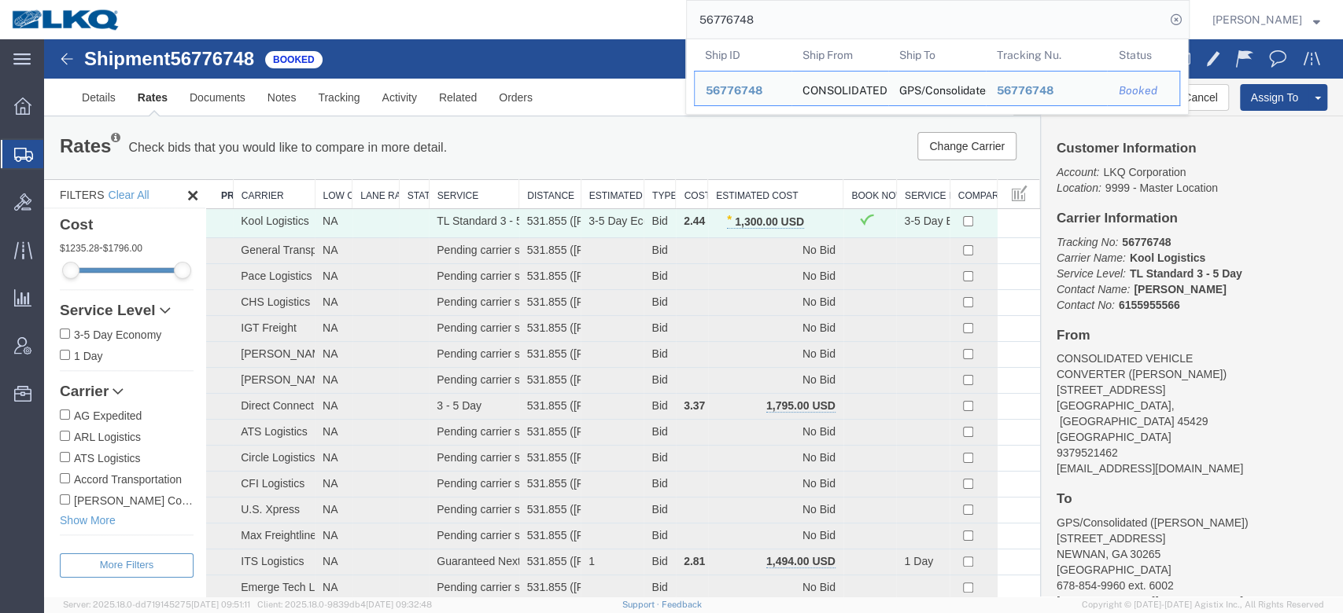
click at [743, 36] on input "56776748" at bounding box center [926, 20] width 478 height 38
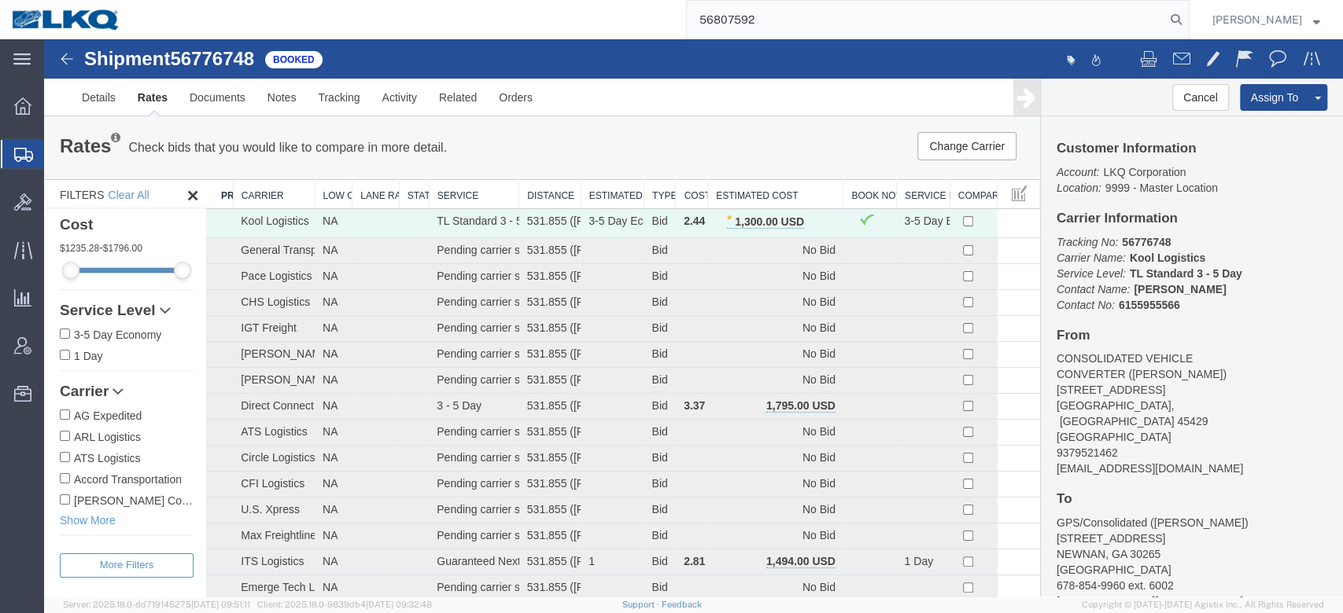
type input "56807592"
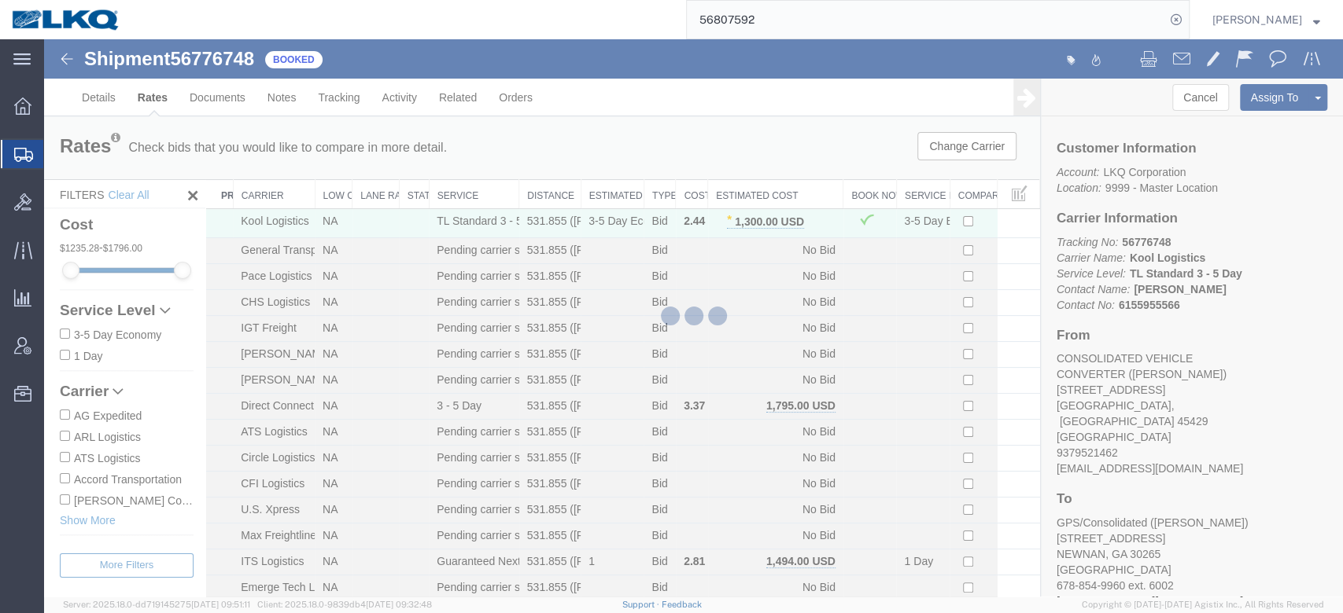
select select "27410"
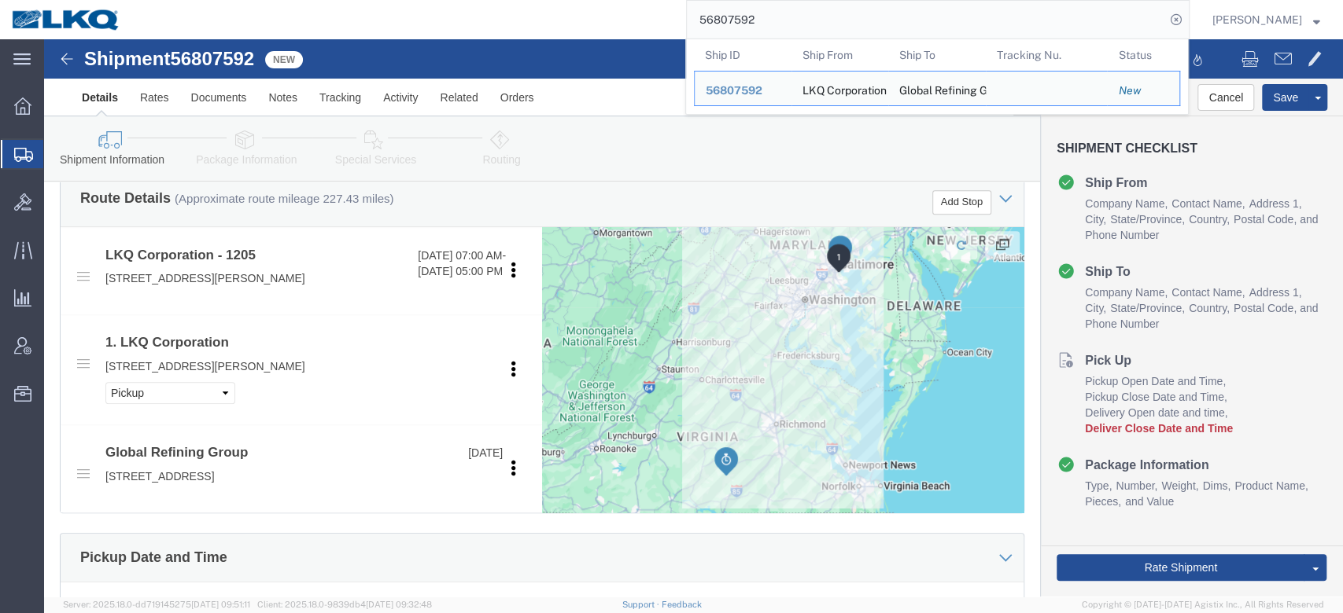
scroll to position [482, 0]
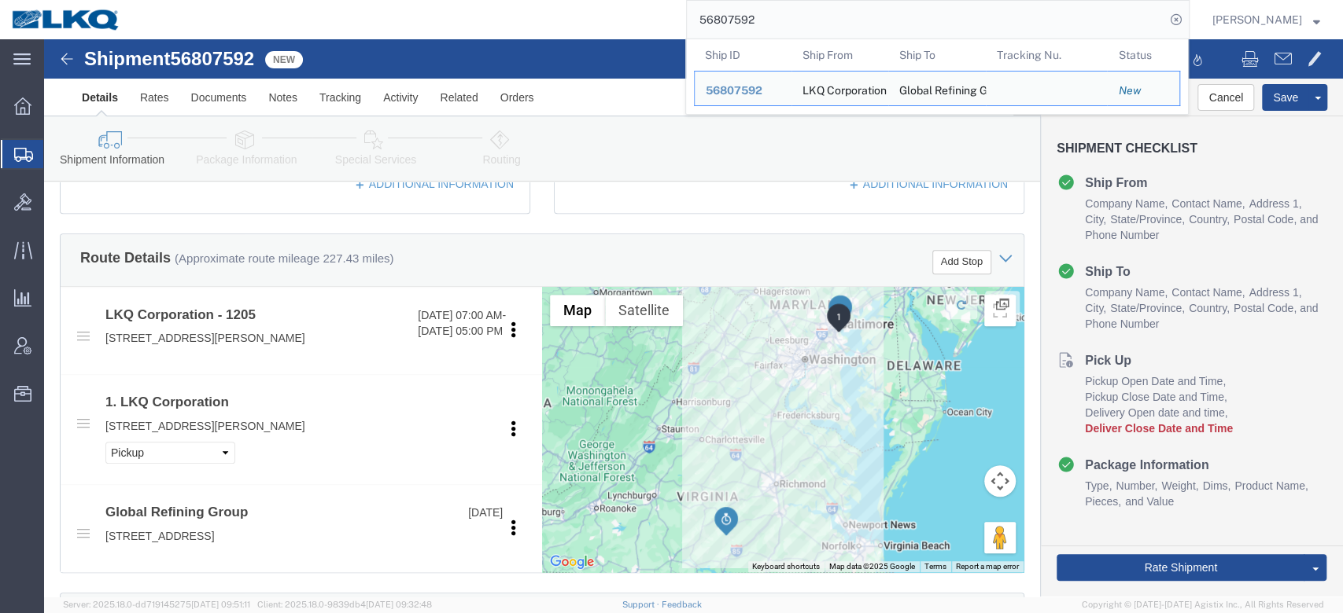
click div "Ship To Location Location Select Select My Profile Location 1100 - LKQ [GEOGRAP…"
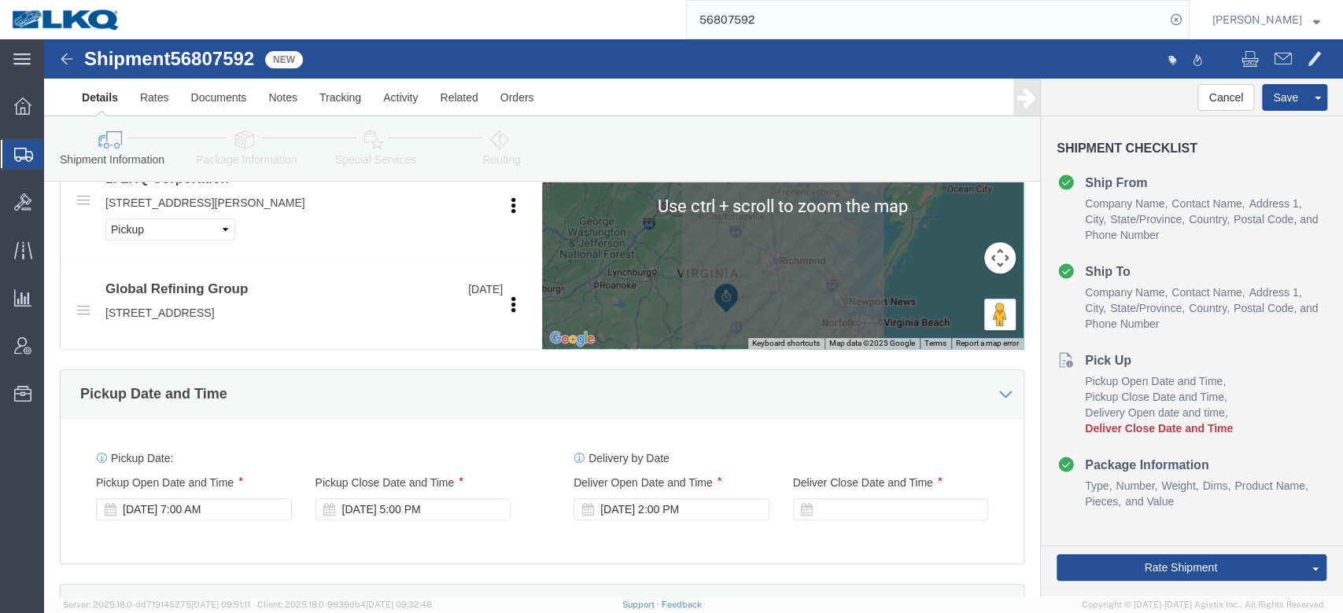
scroll to position [866, 0]
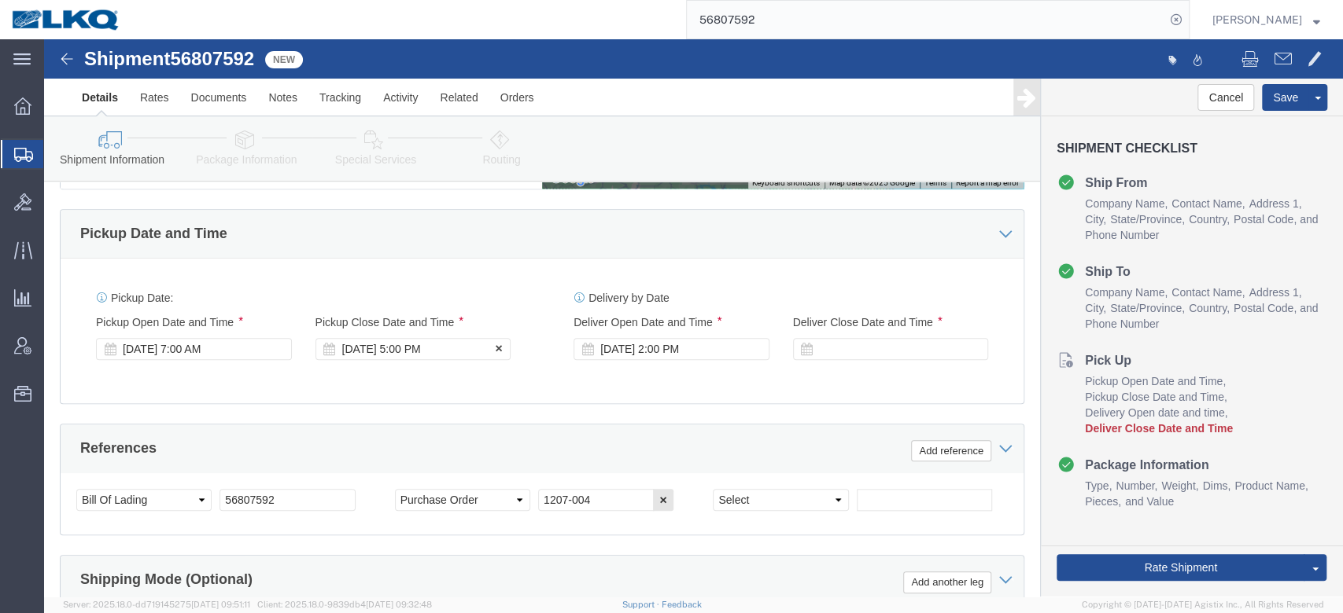
click div "[DATE] 5:00 PM"
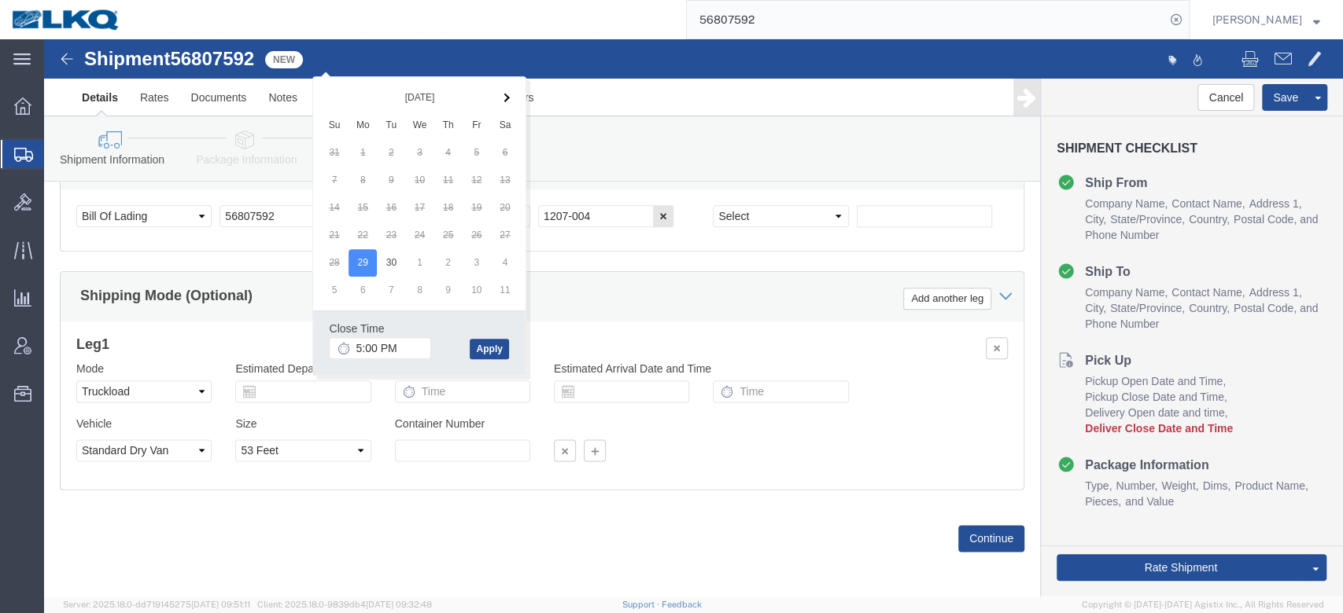
click div "Leg 1 Mode Select Air Less than Truckload Multi-Leg Ocean Freight Rail Small Pa…"
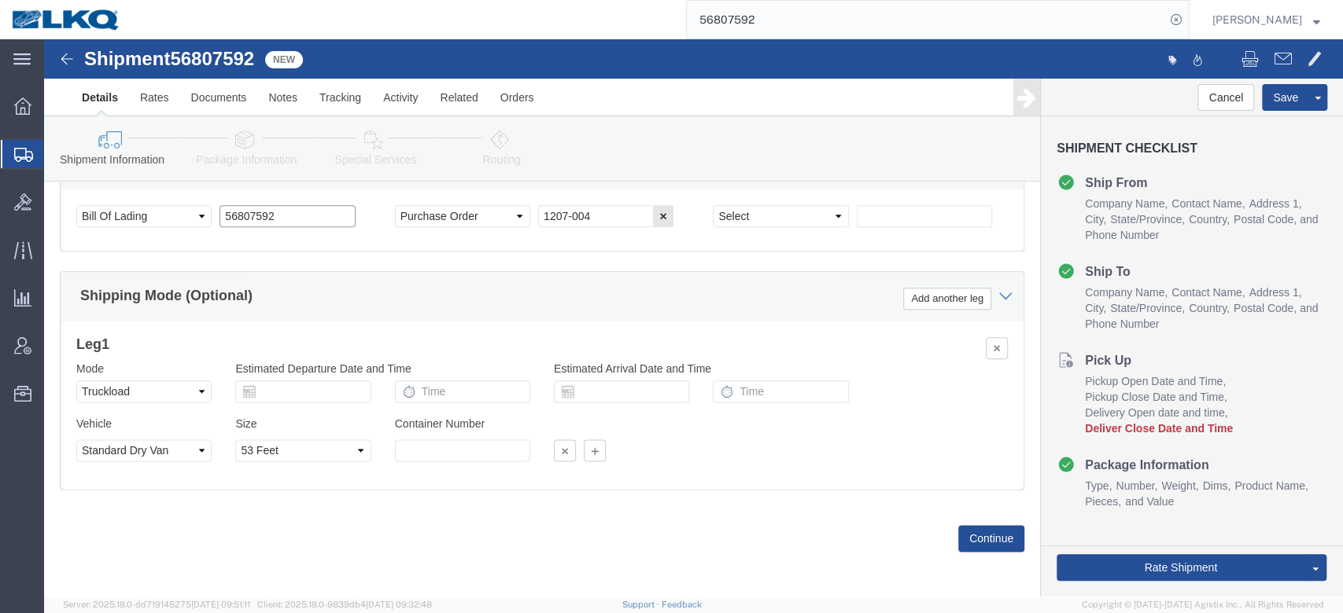
click input "56807592"
type input "Put out 9/15"
click button "Save"
click at [772, 14] on input "56807592" at bounding box center [926, 20] width 478 height 38
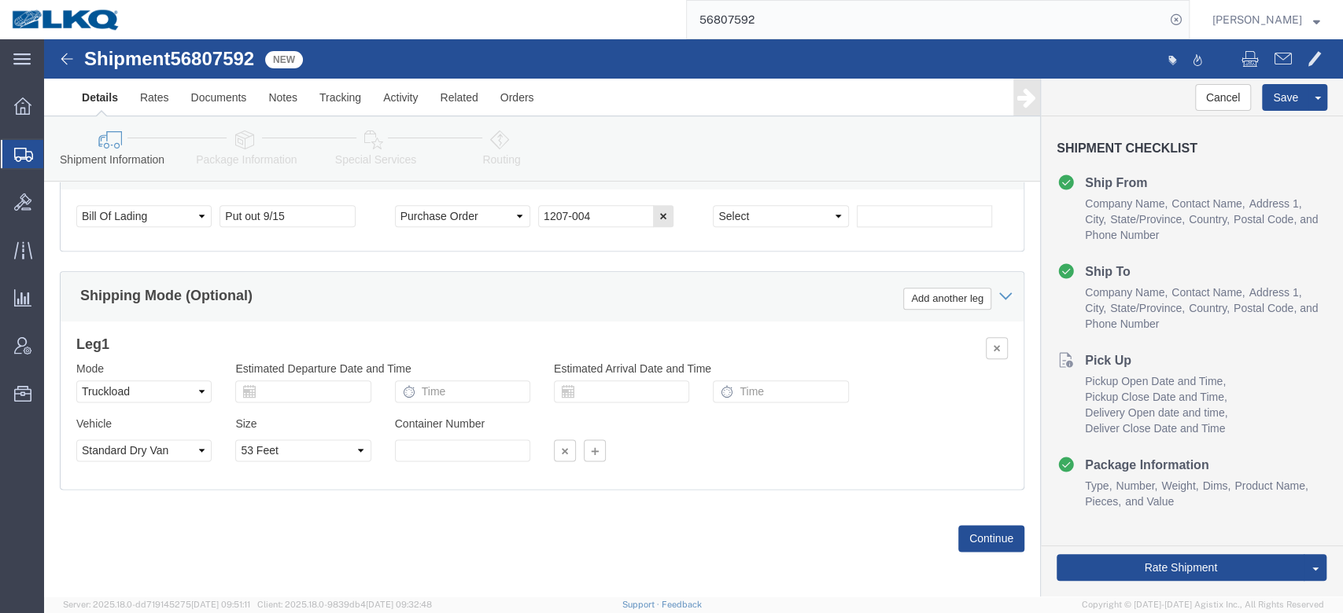
click at [772, 14] on input "56807592" at bounding box center [926, 20] width 478 height 38
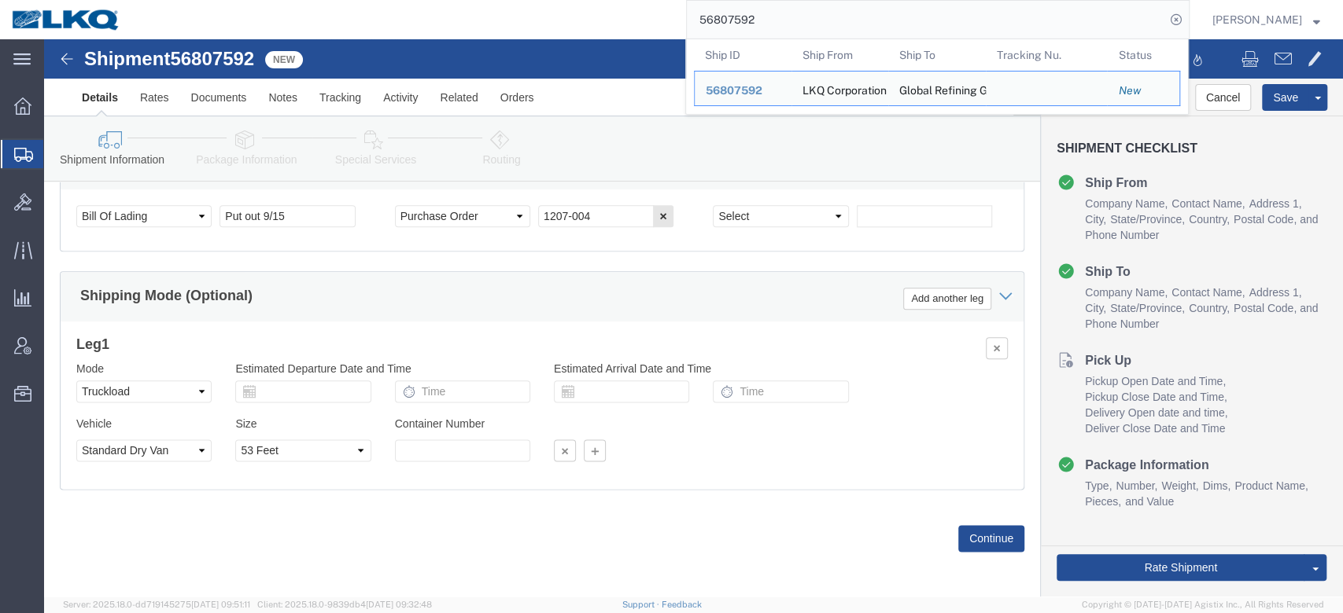
paste input "788227"
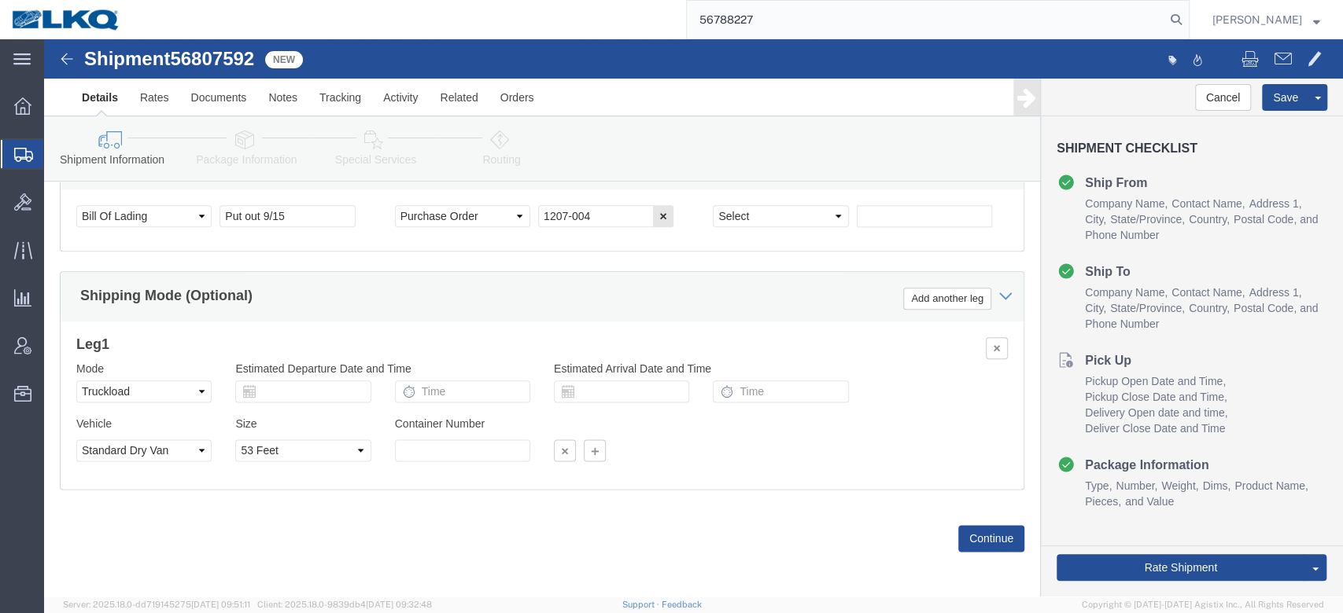
type input "56788227"
